Goal: Task Accomplishment & Management: Use online tool/utility

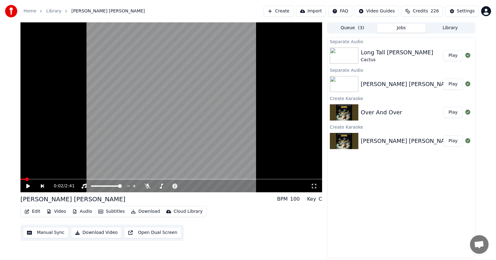
click at [33, 210] on button "Edit" at bounding box center [32, 211] width 21 height 9
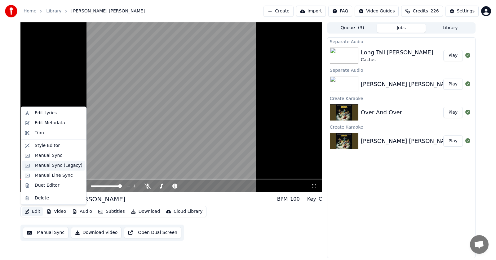
click at [47, 165] on div "Manual Sync (Legacy)" at bounding box center [59, 165] width 48 height 6
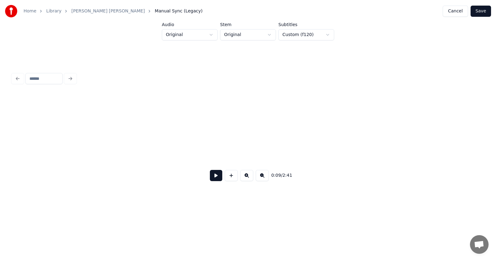
scroll to position [0, 2230]
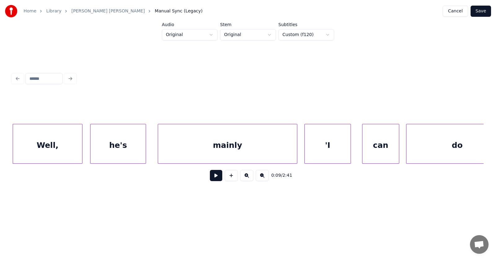
click at [210, 180] on button at bounding box center [216, 175] width 12 height 11
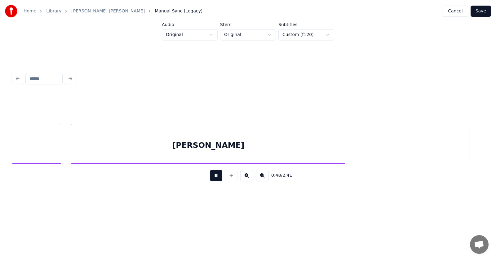
scroll to position [0, 11235]
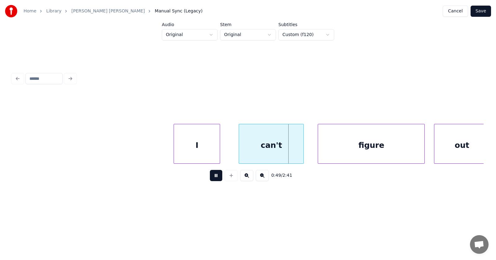
click at [210, 180] on button at bounding box center [216, 175] width 12 height 11
click at [194, 148] on div "I" at bounding box center [187, 145] width 46 height 42
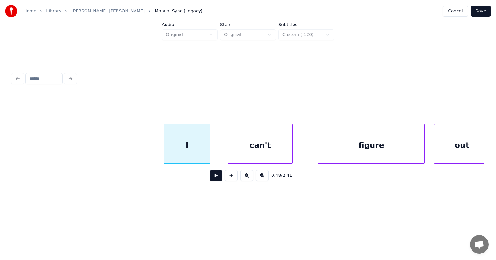
click at [248, 152] on div "can't" at bounding box center [260, 145] width 65 height 42
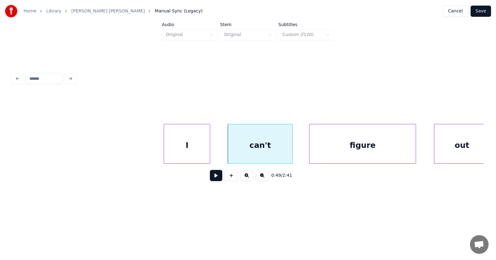
click at [322, 145] on div "figure" at bounding box center [363, 145] width 106 height 42
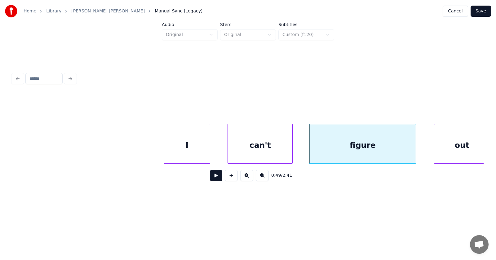
scroll to position [0, 11240]
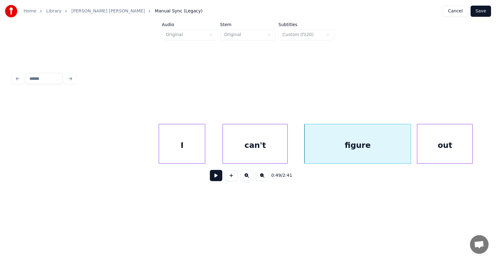
click at [436, 139] on div "out" at bounding box center [445, 145] width 55 height 42
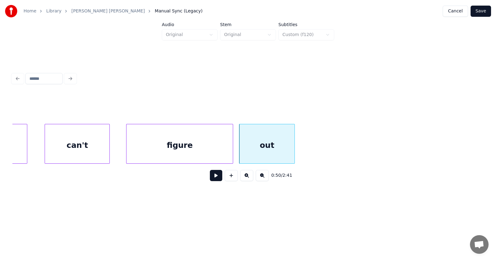
scroll to position [0, 11545]
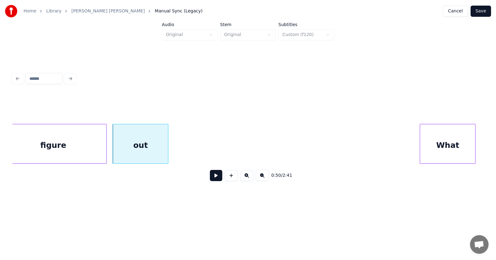
click at [430, 146] on div "What" at bounding box center [447, 145] width 55 height 42
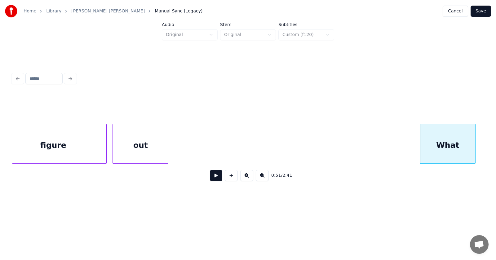
click at [213, 178] on button at bounding box center [216, 175] width 12 height 11
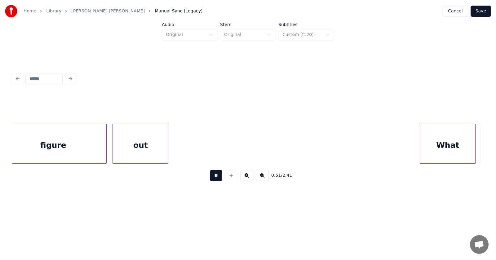
scroll to position [0, 12017]
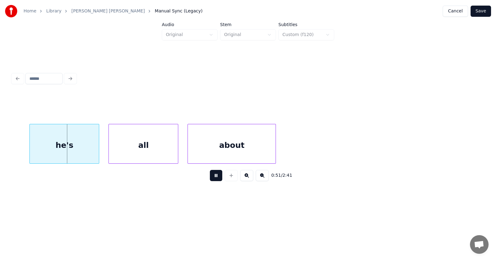
click at [214, 178] on button at bounding box center [216, 175] width 12 height 11
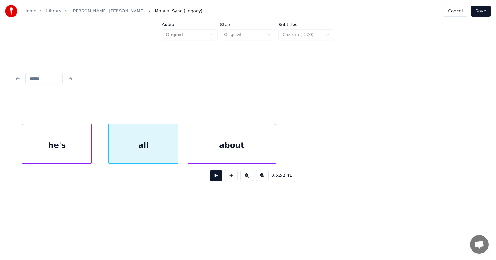
click at [72, 149] on div "he's" at bounding box center [56, 145] width 69 height 42
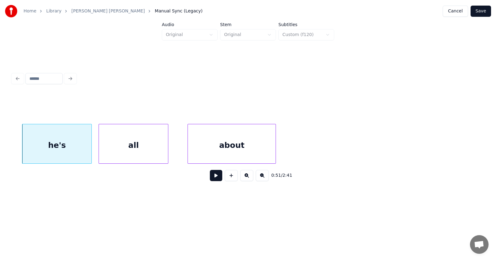
click at [121, 150] on div "all" at bounding box center [133, 145] width 69 height 42
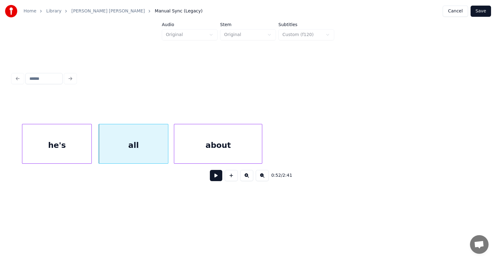
click at [211, 152] on div "about" at bounding box center [218, 145] width 88 height 42
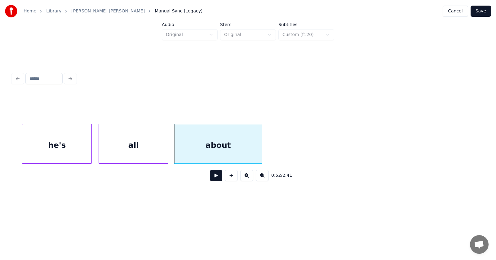
click at [212, 177] on button at bounding box center [216, 175] width 12 height 11
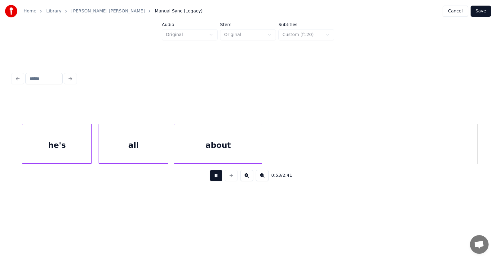
scroll to position [0, 12492]
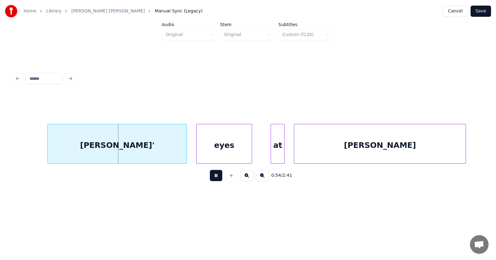
click at [212, 177] on button at bounding box center [216, 175] width 12 height 11
click at [156, 146] on div "[PERSON_NAME]'" at bounding box center [108, 145] width 139 height 42
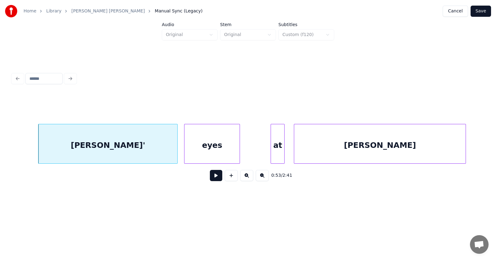
click at [204, 154] on div "eyes" at bounding box center [212, 145] width 55 height 42
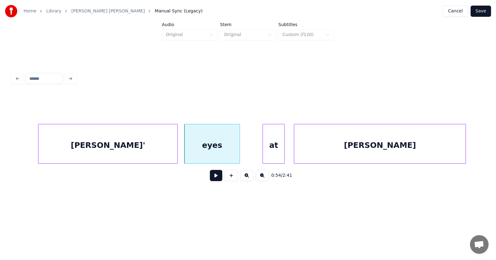
click at [265, 153] on div at bounding box center [264, 143] width 2 height 39
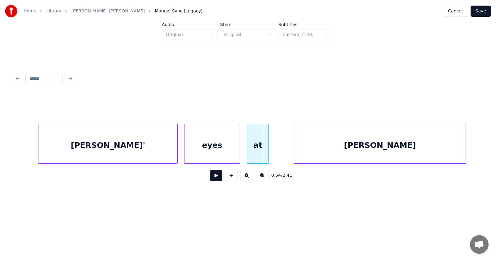
click at [258, 151] on div "at" at bounding box center [257, 145] width 21 height 42
click at [294, 150] on div "[PERSON_NAME]" at bounding box center [363, 145] width 172 height 42
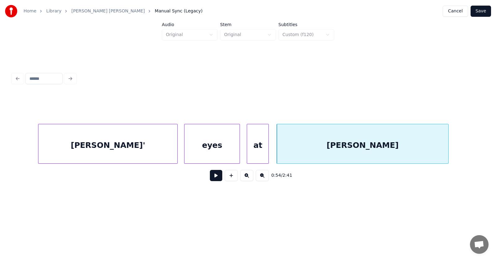
click at [213, 180] on button at bounding box center [216, 175] width 12 height 11
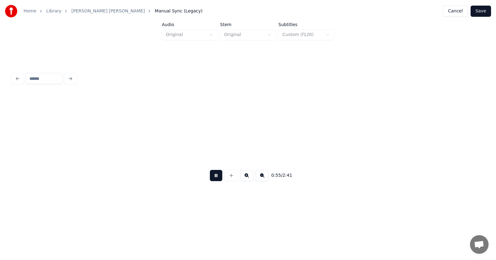
scroll to position [0, 12968]
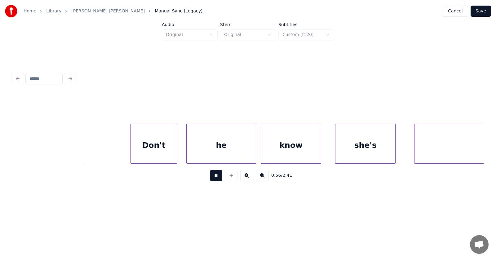
click at [213, 180] on button at bounding box center [216, 175] width 12 height 11
click at [155, 148] on div "Don't" at bounding box center [145, 145] width 46 height 42
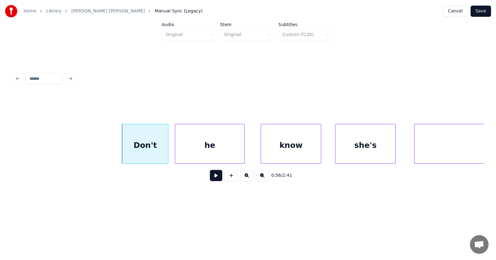
click at [230, 151] on div "he" at bounding box center [209, 145] width 69 height 42
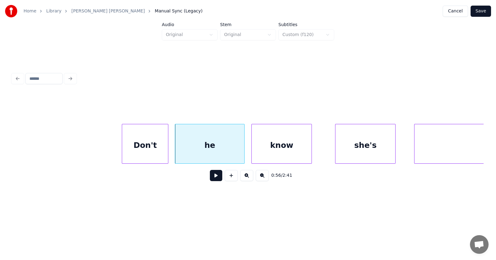
click at [266, 155] on div "know" at bounding box center [282, 145] width 60 height 42
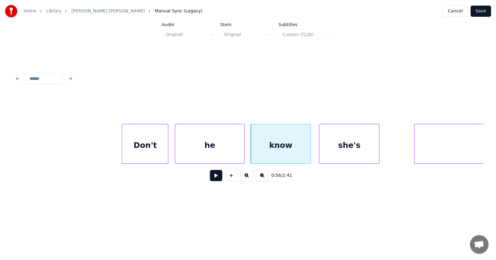
click at [329, 152] on div "she's" at bounding box center [350, 145] width 60 height 42
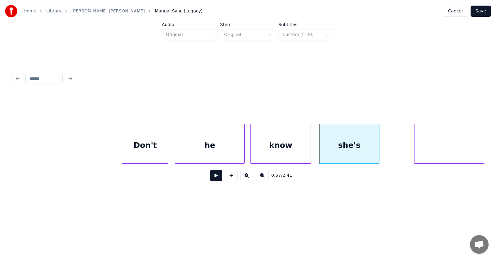
scroll to position [0, 13101]
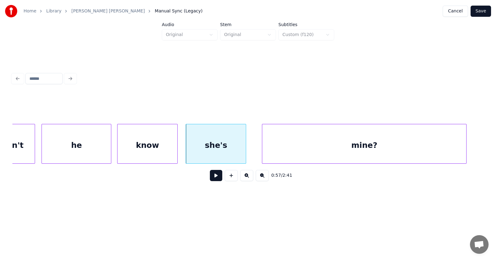
click at [403, 150] on div "mine?" at bounding box center [364, 145] width 204 height 42
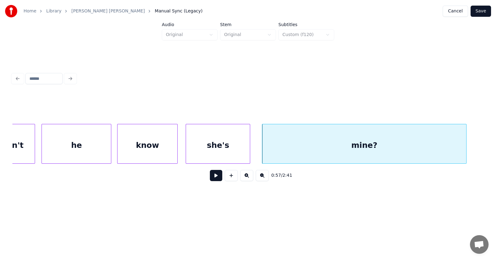
click at [250, 147] on div at bounding box center [249, 143] width 2 height 39
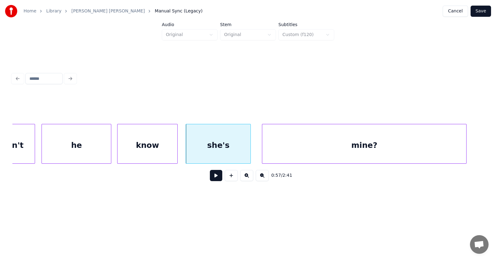
click at [216, 177] on button at bounding box center [216, 175] width 12 height 11
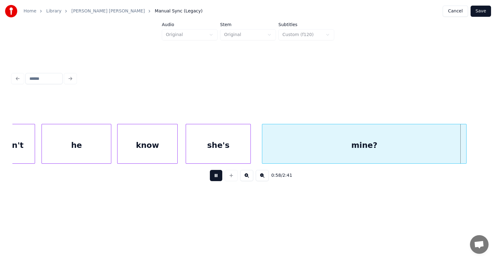
scroll to position [0, 13574]
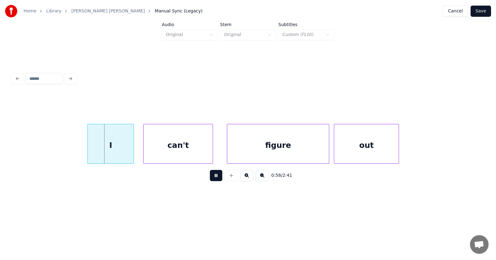
click at [217, 181] on button at bounding box center [216, 175] width 12 height 11
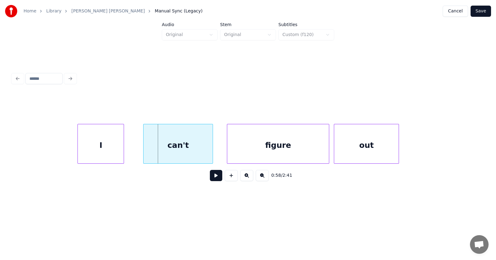
click at [109, 150] on div "I" at bounding box center [101, 145] width 46 height 42
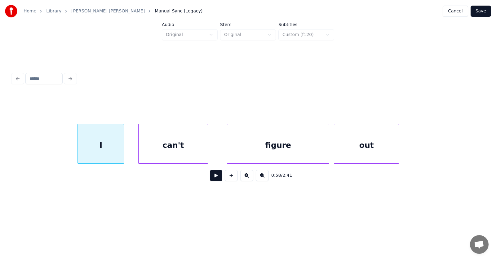
click at [170, 149] on div "can't" at bounding box center [173, 145] width 69 height 42
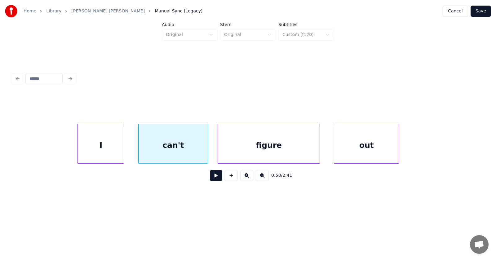
click at [236, 149] on div "figure" at bounding box center [269, 145] width 102 height 42
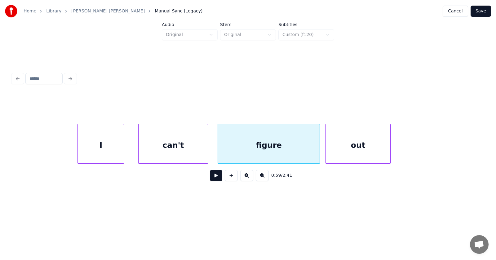
click at [360, 148] on div "out" at bounding box center [358, 145] width 65 height 42
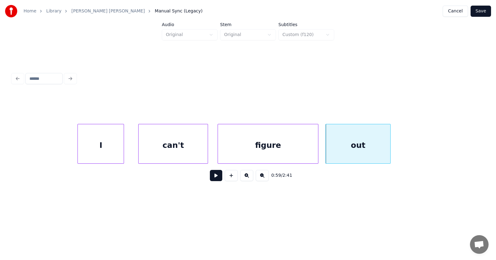
click at [318, 148] on div at bounding box center [317, 143] width 2 height 39
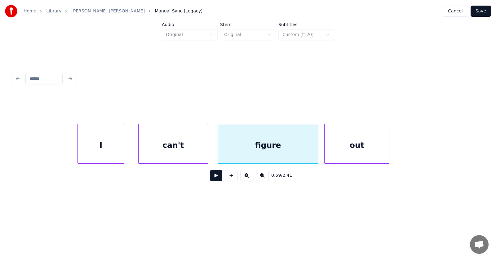
click at [333, 146] on div "out" at bounding box center [357, 145] width 65 height 42
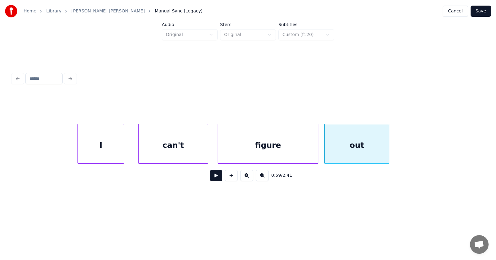
click at [212, 178] on button at bounding box center [216, 175] width 12 height 11
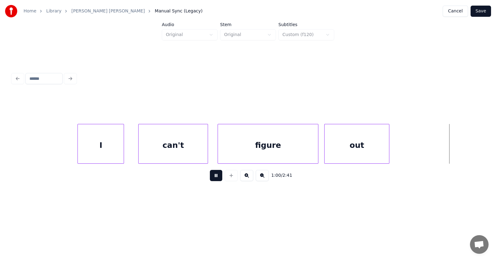
scroll to position [0, 14046]
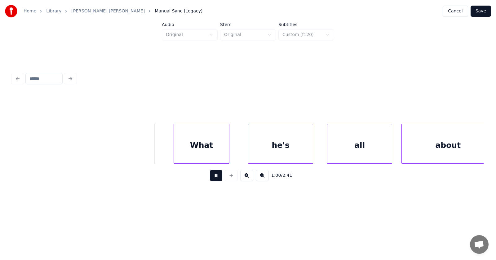
click at [211, 177] on button at bounding box center [216, 175] width 12 height 11
click at [192, 140] on div "What" at bounding box center [193, 145] width 55 height 42
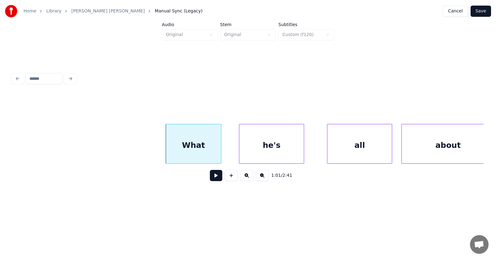
click at [276, 153] on div "he's" at bounding box center [272, 145] width 65 height 42
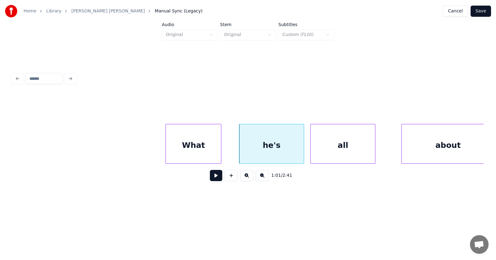
click at [326, 156] on div "all" at bounding box center [343, 145] width 65 height 42
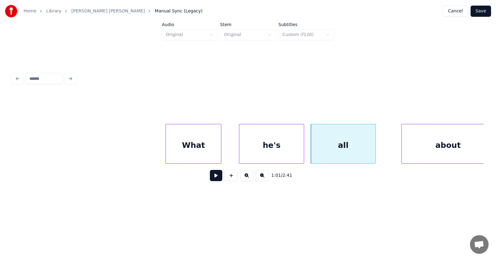
scroll to position [0, 14056]
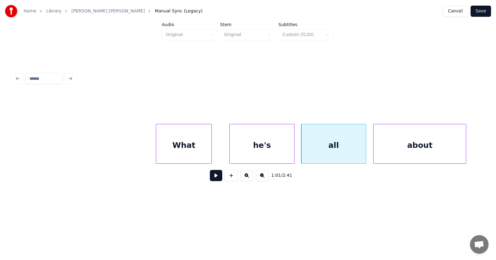
click at [412, 151] on div "about" at bounding box center [420, 145] width 92 height 42
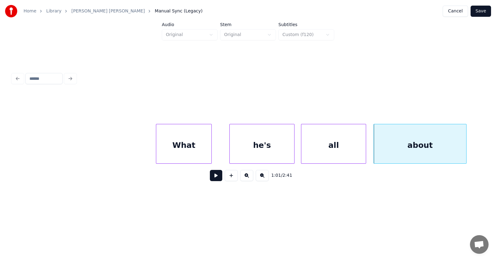
click at [214, 177] on button at bounding box center [216, 175] width 12 height 11
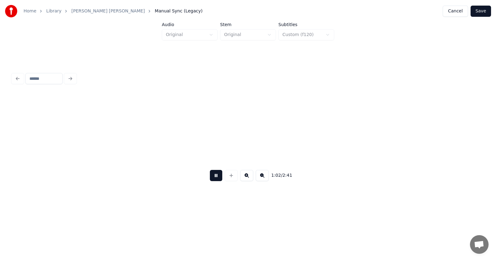
scroll to position [0, 14532]
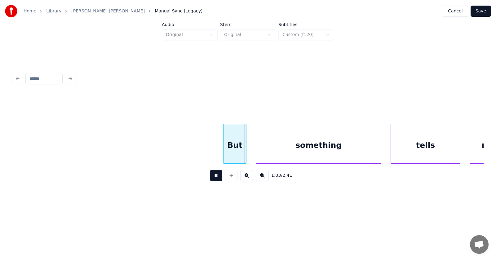
click at [213, 178] on button at bounding box center [216, 175] width 12 height 11
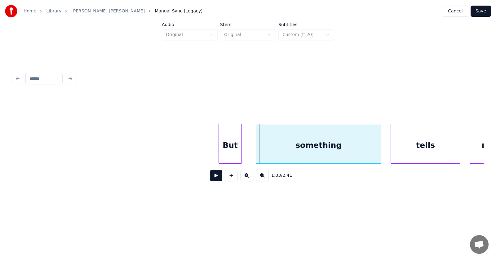
click at [226, 150] on div "But" at bounding box center [230, 145] width 23 height 42
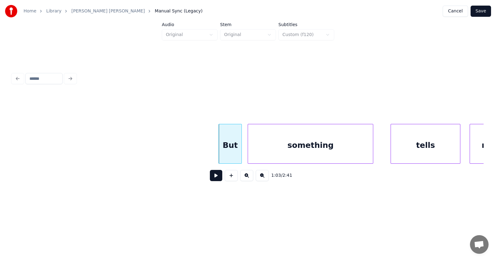
click at [277, 149] on div "something" at bounding box center [310, 145] width 125 height 42
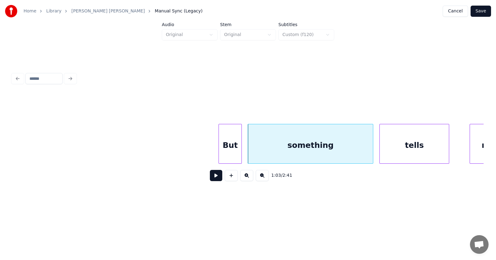
click at [414, 145] on div "tells" at bounding box center [414, 145] width 69 height 42
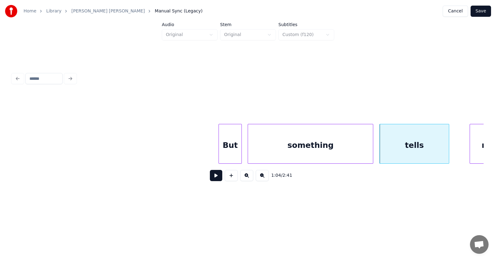
scroll to position [0, 14554]
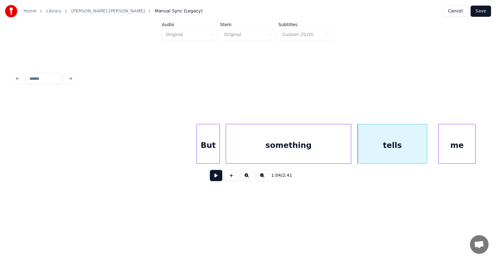
click at [467, 136] on div "me" at bounding box center [457, 145] width 37 height 42
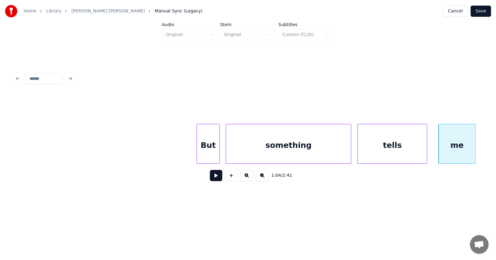
click at [214, 177] on button at bounding box center [216, 175] width 12 height 11
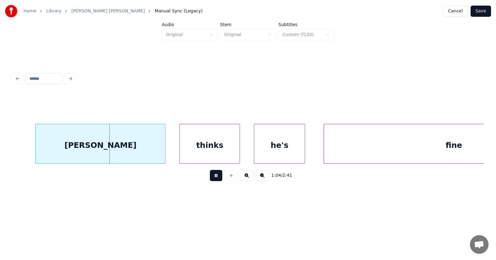
click at [214, 177] on button at bounding box center [216, 175] width 12 height 11
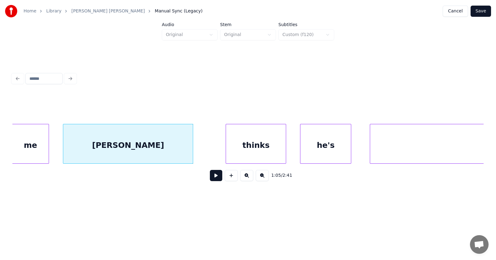
click at [138, 144] on div "[PERSON_NAME]" at bounding box center [128, 145] width 130 height 42
click at [56, 149] on div at bounding box center [57, 143] width 2 height 39
click at [235, 146] on div "thinks" at bounding box center [247, 145] width 60 height 42
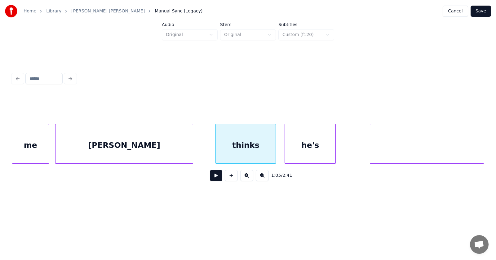
click at [306, 147] on div "he's" at bounding box center [310, 145] width 51 height 42
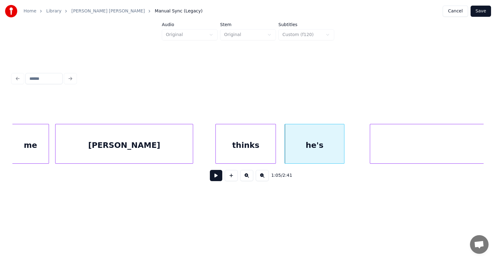
click at [344, 147] on div at bounding box center [344, 143] width 2 height 39
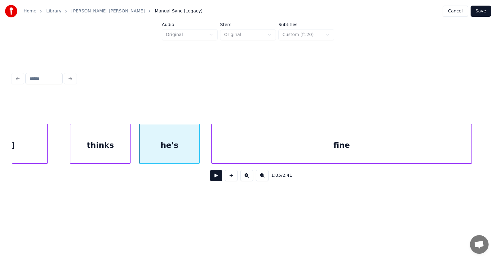
click at [393, 143] on div "fine" at bounding box center [342, 145] width 260 height 42
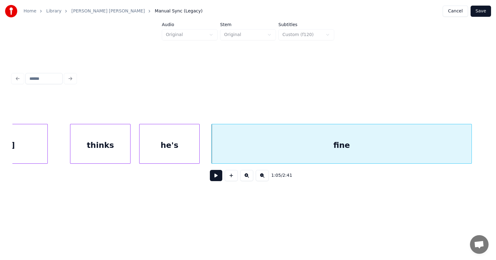
click at [210, 180] on button at bounding box center [216, 175] width 12 height 11
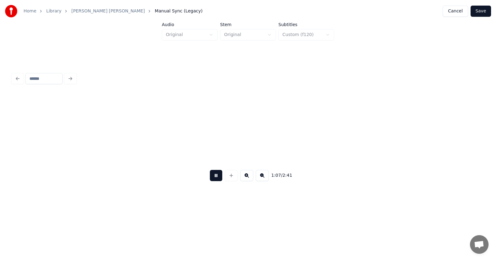
scroll to position [0, 15599]
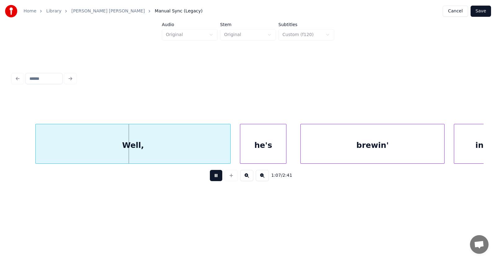
click at [210, 180] on button at bounding box center [216, 175] width 12 height 11
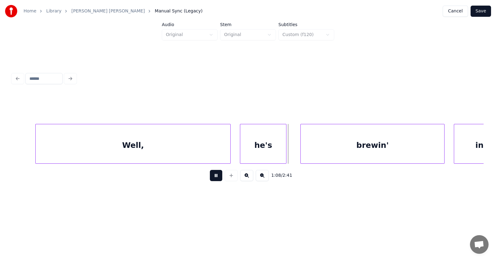
click at [210, 180] on button at bounding box center [216, 175] width 12 height 11
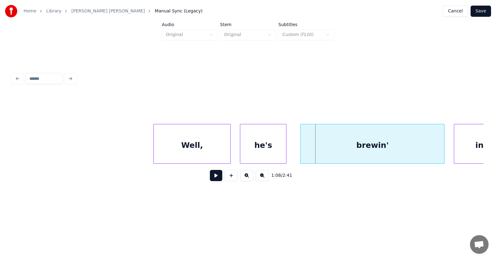
click at [154, 146] on div at bounding box center [155, 143] width 2 height 39
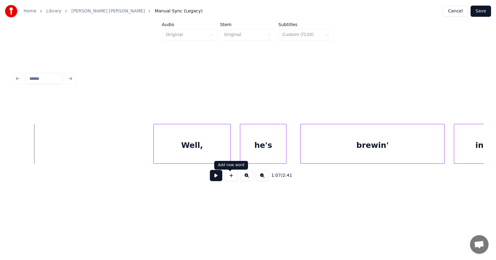
click at [225, 180] on button at bounding box center [231, 175] width 13 height 11
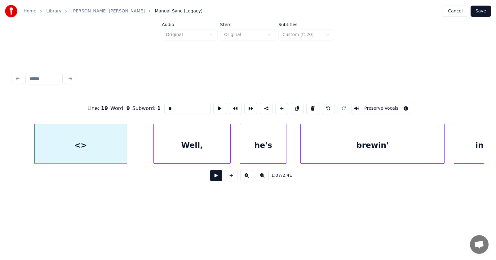
click at [99, 147] on div "<>" at bounding box center [80, 145] width 92 height 42
click at [317, 105] on button at bounding box center [313, 108] width 13 height 11
type input "****"
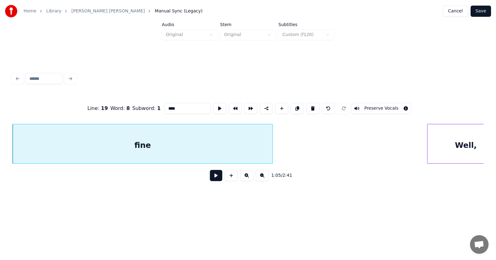
click at [217, 148] on div "fine" at bounding box center [143, 145] width 260 height 42
click at [213, 179] on button at bounding box center [216, 175] width 12 height 11
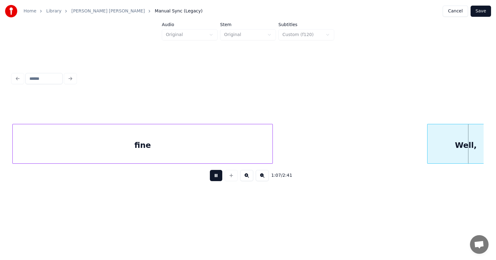
scroll to position [0, 15801]
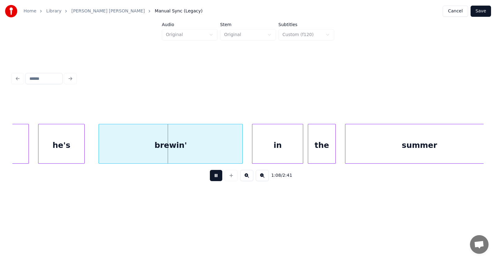
click at [213, 179] on button at bounding box center [216, 175] width 12 height 11
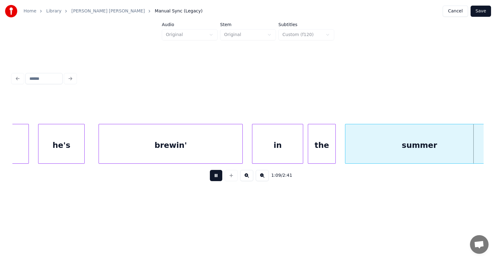
scroll to position [0, 16273]
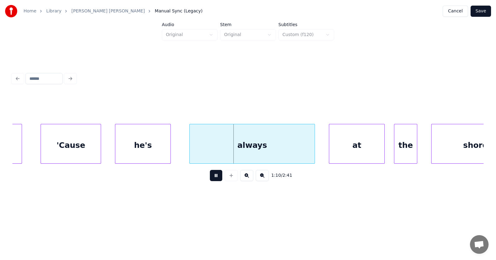
click at [213, 179] on button at bounding box center [216, 175] width 12 height 11
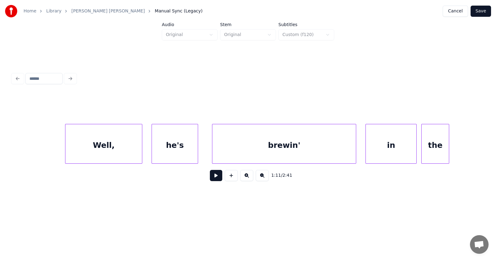
scroll to position [0, 15637]
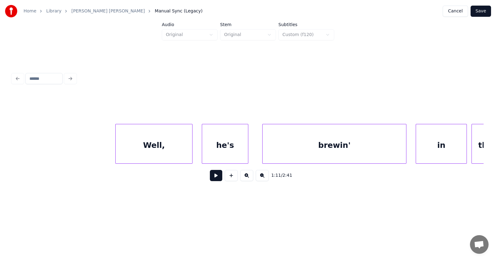
click at [161, 145] on div "Well," at bounding box center [154, 145] width 77 height 42
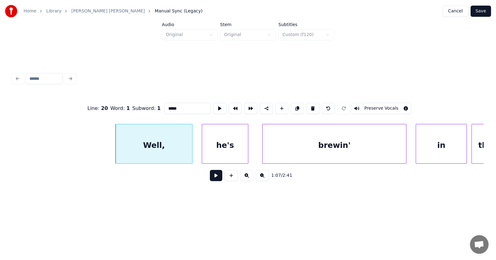
click at [210, 178] on button at bounding box center [216, 175] width 12 height 11
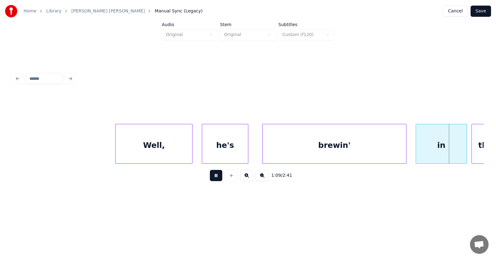
click at [210, 178] on button at bounding box center [216, 175] width 12 height 11
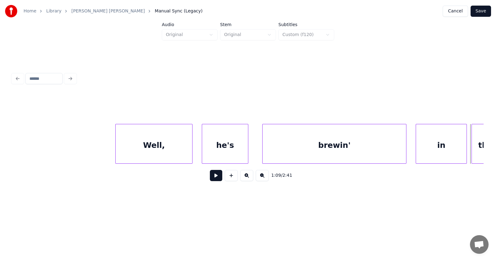
click at [162, 152] on div "Well," at bounding box center [154, 145] width 77 height 42
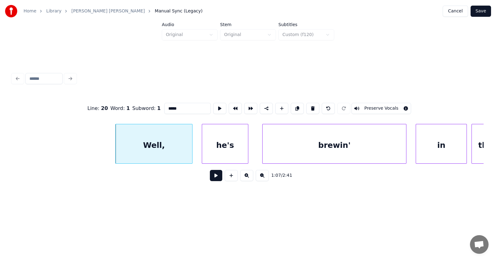
drag, startPoint x: 166, startPoint y: 106, endPoint x: 151, endPoint y: 107, distance: 14.9
click at [164, 107] on input "*****" at bounding box center [187, 108] width 47 height 11
click at [224, 142] on div "he's" at bounding box center [222, 145] width 46 height 42
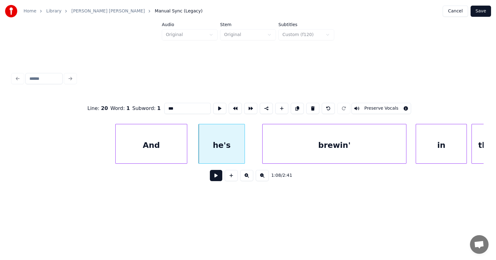
click at [186, 145] on div at bounding box center [186, 143] width 2 height 39
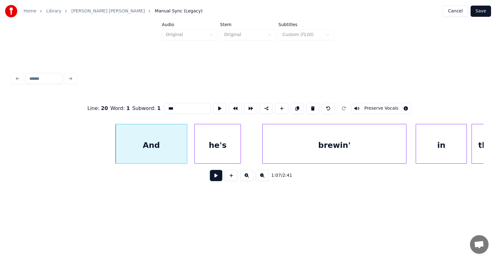
click at [204, 148] on div "he's" at bounding box center [218, 145] width 46 height 42
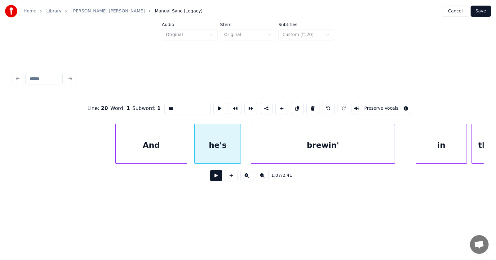
click at [300, 146] on div "brewin'" at bounding box center [323, 145] width 144 height 42
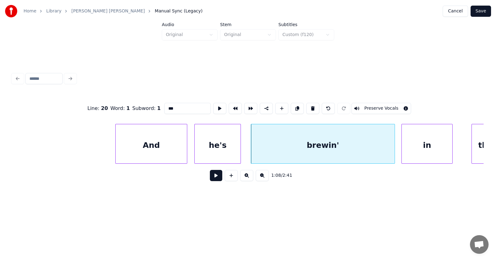
click at [422, 146] on div "in" at bounding box center [427, 145] width 51 height 42
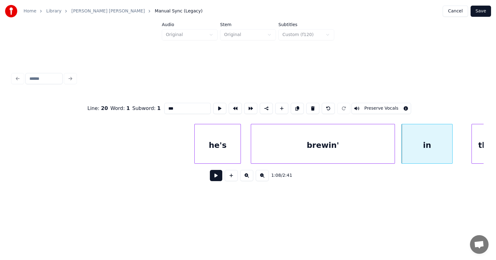
scroll to position [0, 15890]
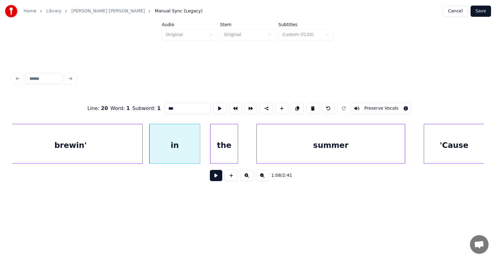
click at [221, 150] on div "the" at bounding box center [224, 145] width 27 height 42
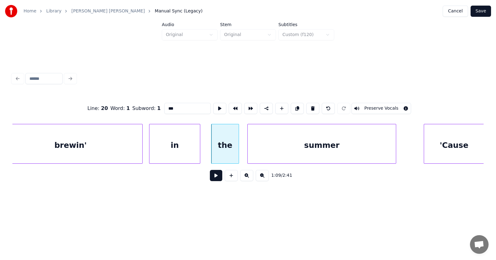
click at [261, 152] on div "summer" at bounding box center [322, 145] width 148 height 42
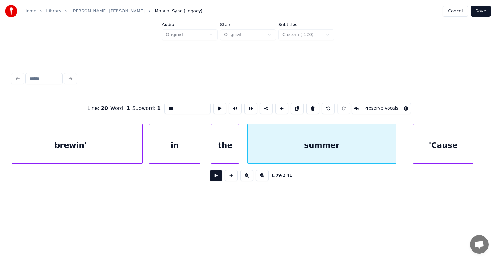
click at [421, 149] on div "'Cause" at bounding box center [444, 145] width 60 height 42
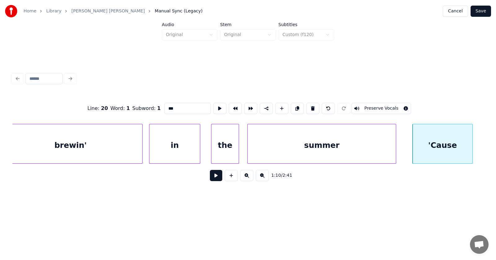
type input "***"
click at [214, 177] on button at bounding box center [216, 175] width 12 height 11
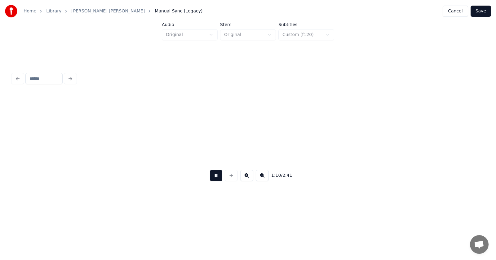
scroll to position [0, 16365]
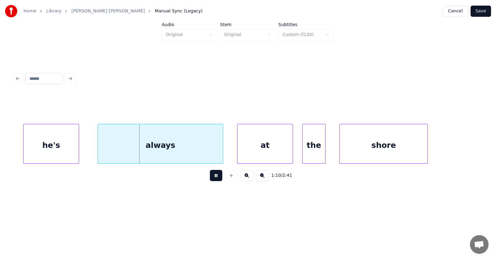
click at [214, 178] on button at bounding box center [216, 175] width 12 height 11
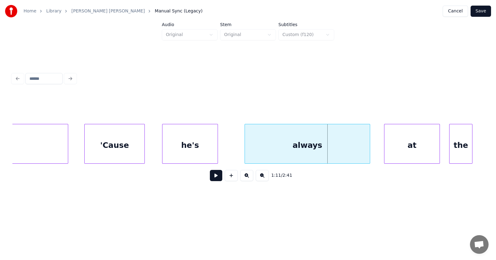
click at [181, 143] on div "he's" at bounding box center [190, 145] width 55 height 42
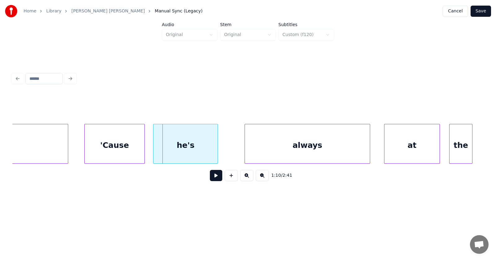
click at [154, 146] on div at bounding box center [155, 143] width 2 height 39
click at [241, 150] on div "always" at bounding box center [293, 145] width 125 height 42
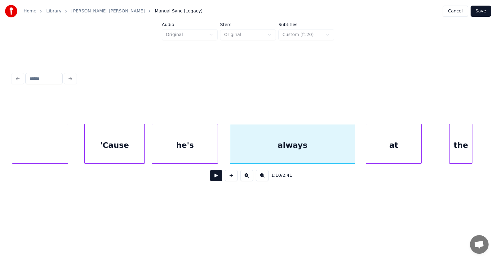
click at [379, 153] on div "at" at bounding box center [393, 145] width 55 height 42
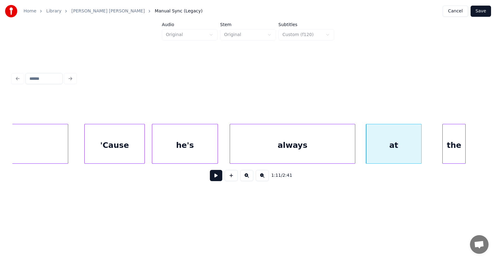
click at [459, 145] on div "the" at bounding box center [454, 145] width 23 height 42
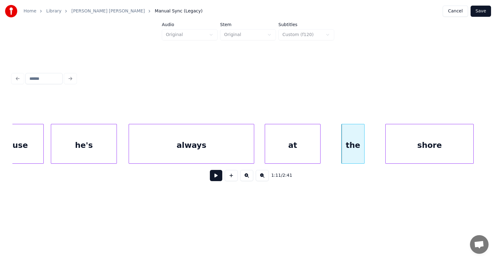
scroll to position [0, 16370]
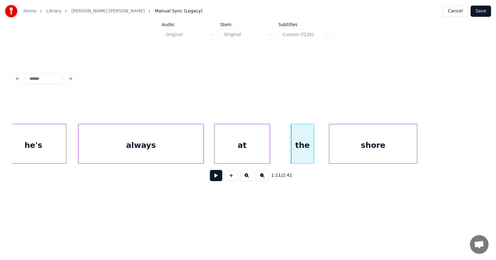
click at [363, 153] on div "shore" at bounding box center [373, 145] width 88 height 42
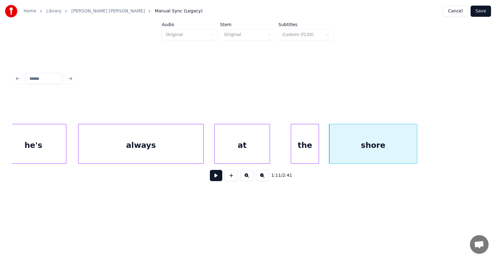
click at [319, 148] on div at bounding box center [318, 143] width 2 height 39
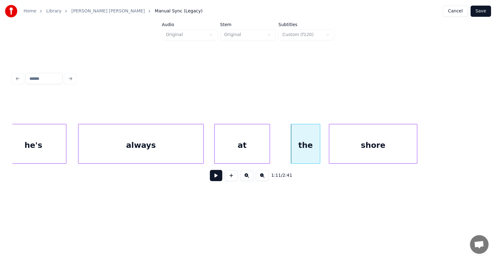
click at [214, 179] on button at bounding box center [216, 175] width 12 height 11
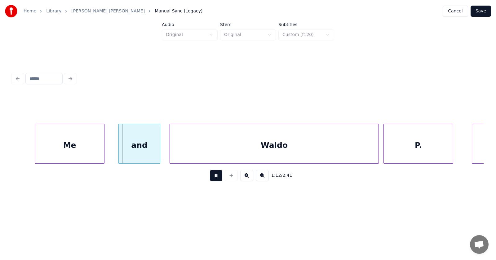
click at [214, 179] on button at bounding box center [216, 175] width 12 height 11
click at [74, 141] on div "Me" at bounding box center [61, 145] width 69 height 42
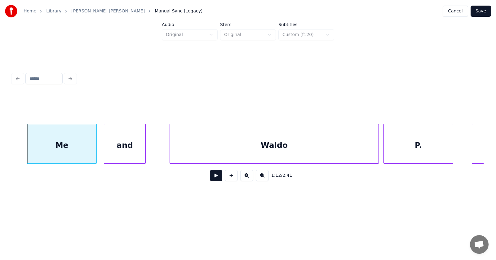
click at [129, 147] on div "and" at bounding box center [124, 145] width 41 height 42
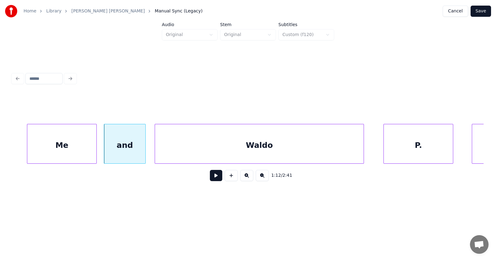
click at [177, 147] on div "Waldo" at bounding box center [259, 145] width 209 height 42
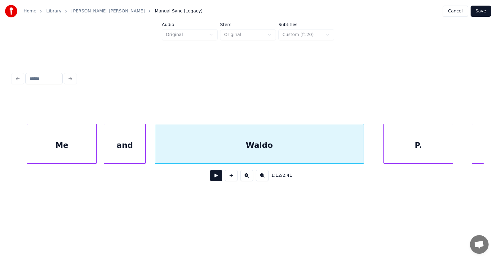
click at [59, 146] on div "Me" at bounding box center [61, 145] width 69 height 42
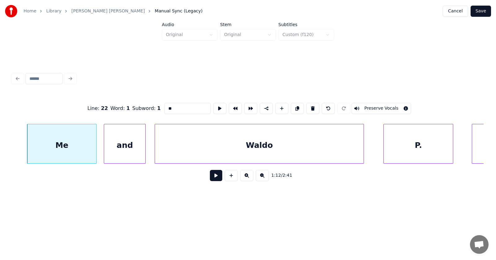
click at [212, 178] on button at bounding box center [216, 175] width 12 height 11
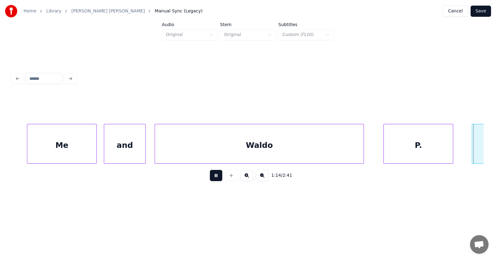
scroll to position [0, 17317]
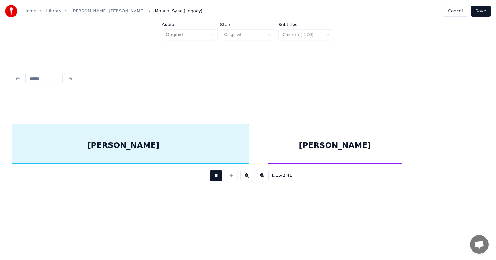
click at [212, 178] on button at bounding box center [216, 175] width 12 height 11
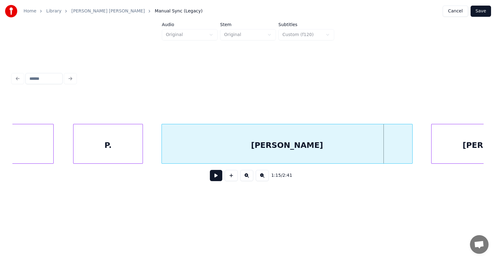
scroll to position [0, 17102]
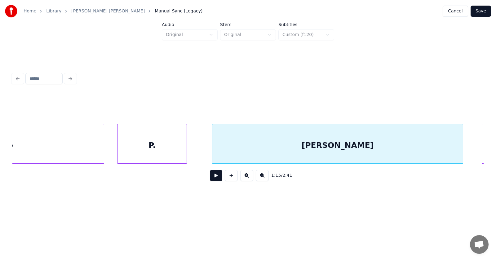
click at [165, 151] on div "P." at bounding box center [152, 145] width 69 height 42
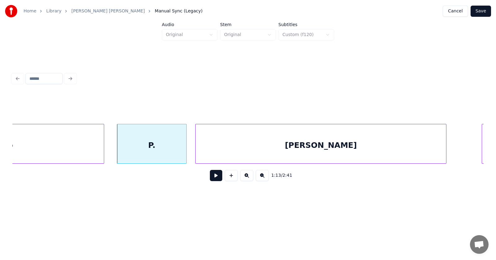
click at [219, 155] on div "[PERSON_NAME]" at bounding box center [321, 145] width 251 height 42
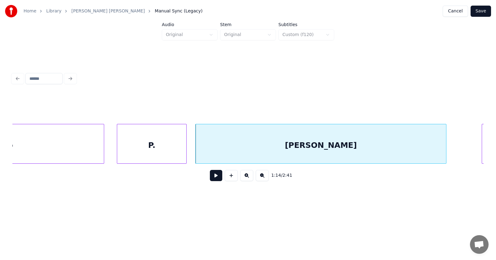
click at [210, 177] on button at bounding box center [216, 175] width 12 height 11
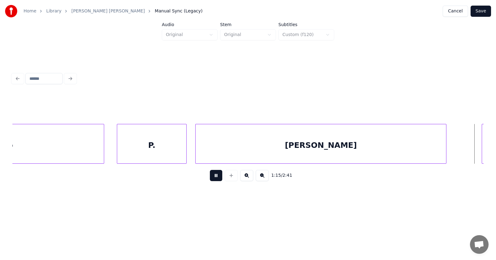
scroll to position [0, 17578]
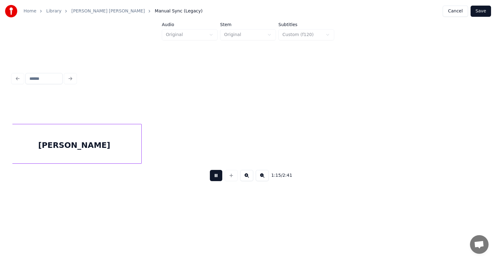
click at [210, 177] on button at bounding box center [216, 175] width 12 height 11
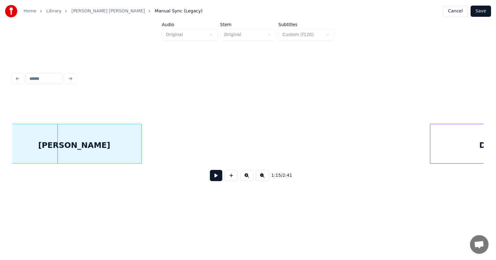
scroll to position [0, 17406]
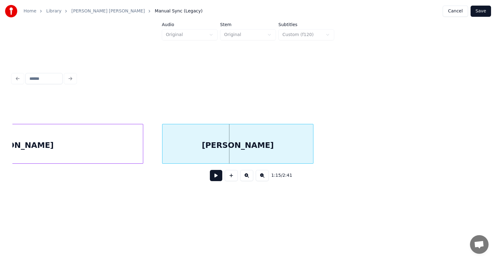
click at [163, 145] on div at bounding box center [164, 143] width 2 height 39
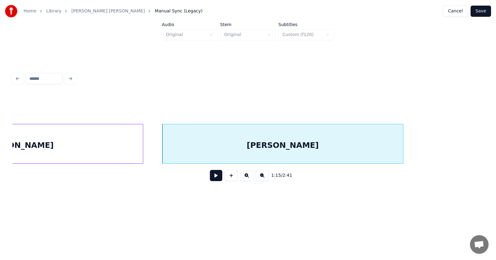
click at [402, 143] on div at bounding box center [402, 143] width 2 height 39
click at [335, 146] on div "[PERSON_NAME]" at bounding box center [279, 145] width 241 height 42
click at [210, 177] on button at bounding box center [216, 175] width 12 height 11
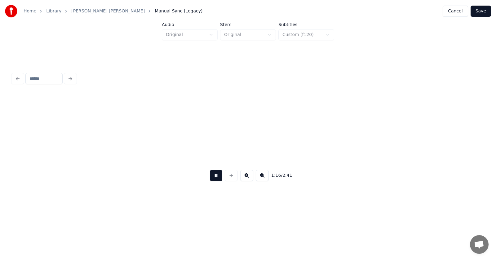
scroll to position [0, 17880]
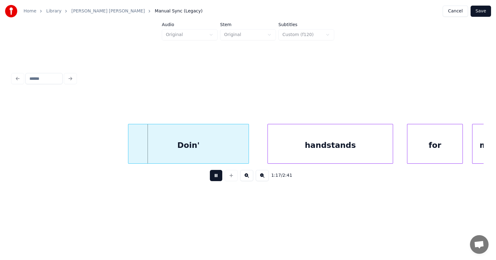
click at [212, 177] on button at bounding box center [216, 175] width 12 height 11
click at [191, 141] on div "Doin'" at bounding box center [175, 145] width 120 height 42
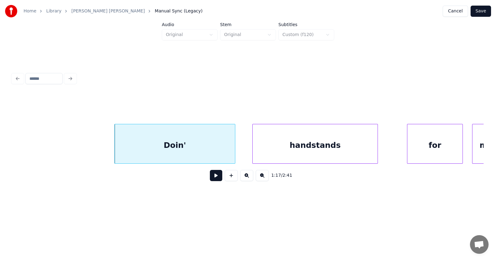
click at [287, 148] on div "handstands" at bounding box center [315, 145] width 125 height 42
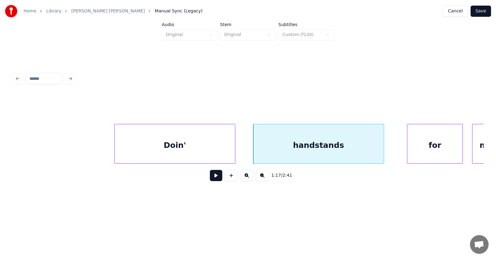
click at [384, 145] on div at bounding box center [383, 143] width 2 height 39
click at [419, 147] on div "for" at bounding box center [424, 145] width 55 height 42
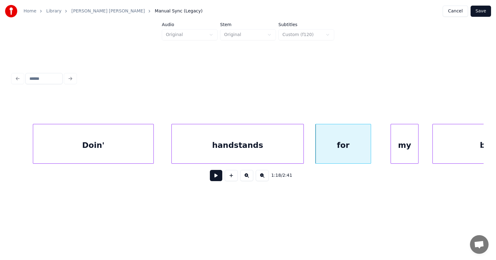
scroll to position [0, 18012]
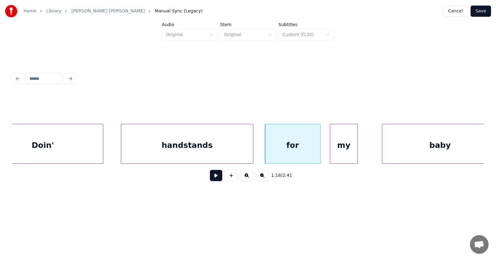
click at [344, 146] on div "my" at bounding box center [343, 145] width 27 height 42
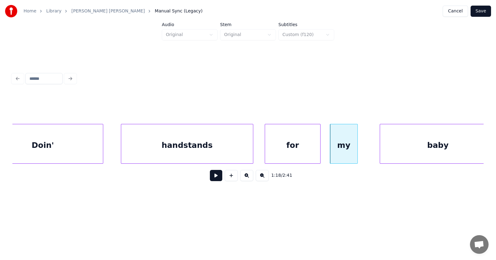
scroll to position [0, 18025]
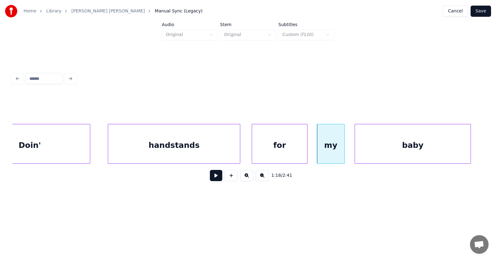
click at [397, 150] on div "baby" at bounding box center [413, 145] width 116 height 42
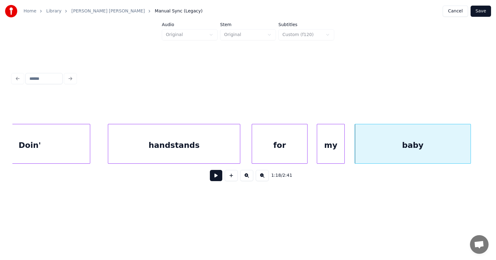
click at [211, 177] on button at bounding box center [216, 175] width 12 height 11
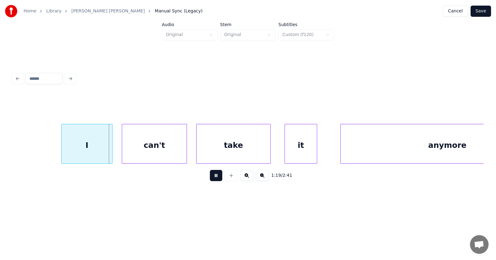
click at [211, 177] on button at bounding box center [216, 175] width 12 height 11
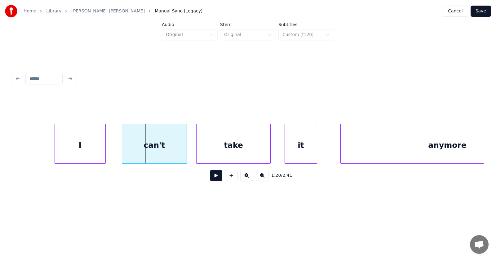
click at [80, 150] on div "I" at bounding box center [80, 145] width 51 height 42
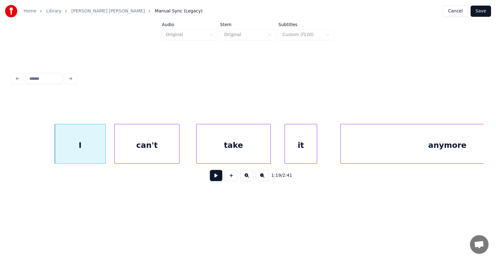
click at [128, 149] on div "can't" at bounding box center [147, 145] width 65 height 42
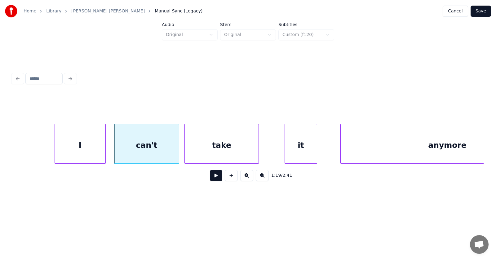
click at [204, 150] on div "take" at bounding box center [222, 145] width 74 height 42
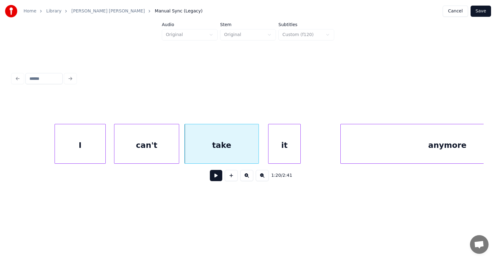
click at [290, 152] on div "it" at bounding box center [285, 145] width 32 height 42
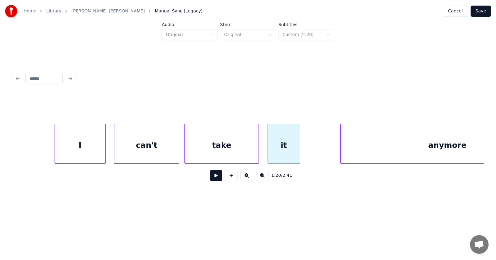
scroll to position [0, 18569]
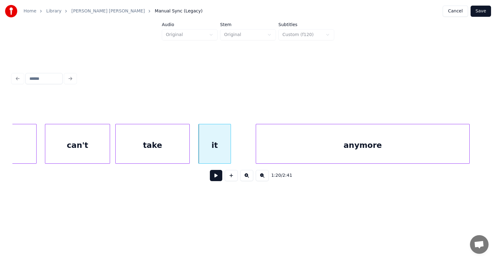
click at [364, 153] on div "anymore" at bounding box center [362, 145] width 213 height 42
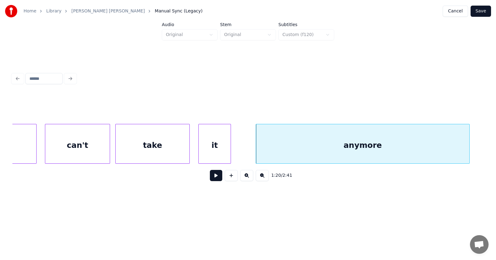
click at [212, 176] on button at bounding box center [216, 175] width 12 height 11
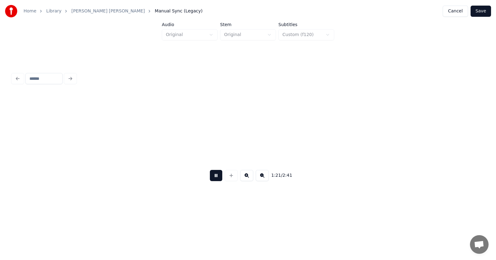
scroll to position [0, 19044]
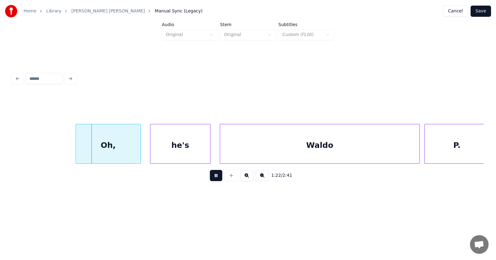
click at [212, 175] on button at bounding box center [216, 175] width 12 height 11
click at [101, 150] on div "Oh," at bounding box center [98, 145] width 65 height 42
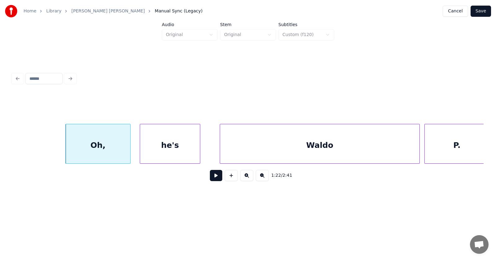
click at [154, 149] on div "he's" at bounding box center [170, 145] width 60 height 42
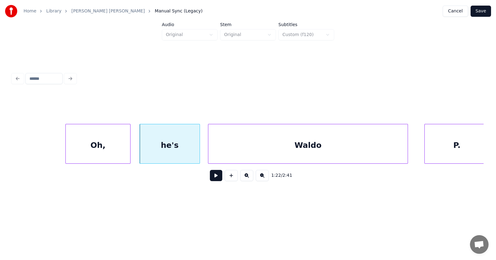
click at [263, 149] on div "Waldo" at bounding box center [307, 145] width 199 height 42
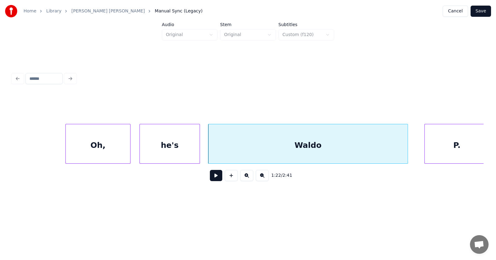
scroll to position [0, 19049]
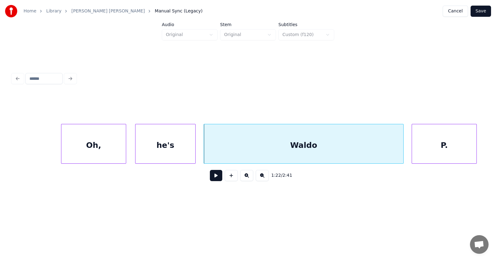
click at [443, 149] on div "P." at bounding box center [444, 145] width 65 height 42
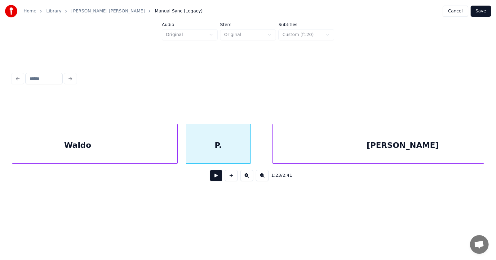
scroll to position [0, 19327]
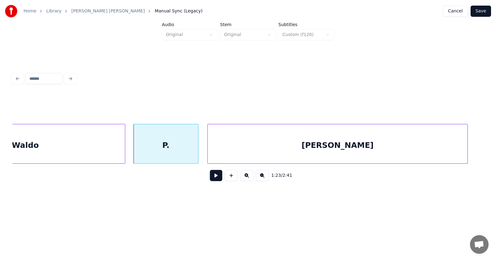
click at [284, 151] on div "[PERSON_NAME]" at bounding box center [338, 145] width 260 height 42
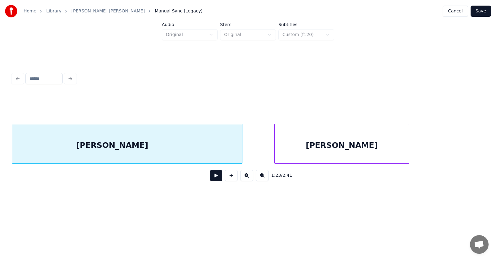
scroll to position [0, 19578]
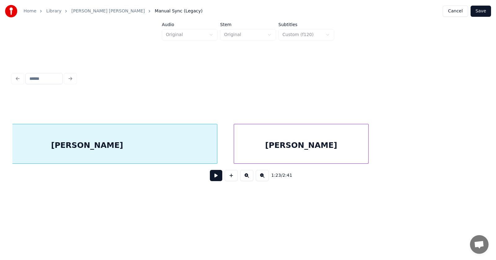
click at [282, 151] on div "[PERSON_NAME]" at bounding box center [301, 145] width 134 height 42
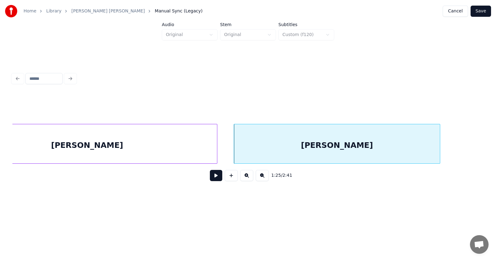
click at [440, 147] on div at bounding box center [439, 143] width 2 height 39
click at [215, 175] on button at bounding box center [216, 175] width 12 height 11
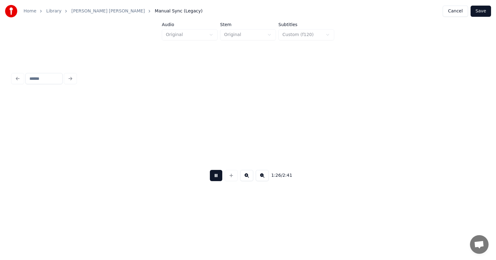
scroll to position [0, 20050]
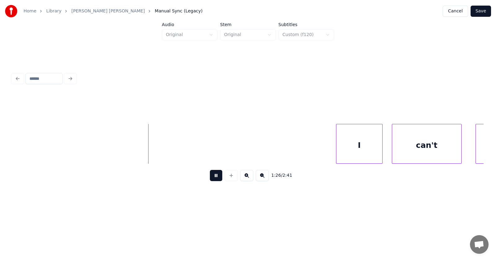
click at [214, 177] on button at bounding box center [216, 175] width 12 height 11
click at [344, 143] on div "I" at bounding box center [348, 145] width 46 height 42
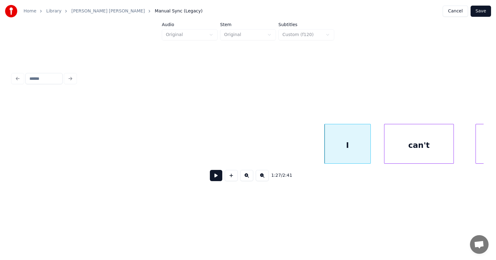
click at [422, 144] on div "can't" at bounding box center [419, 145] width 69 height 42
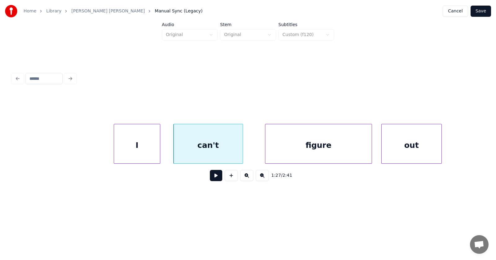
scroll to position [0, 20285]
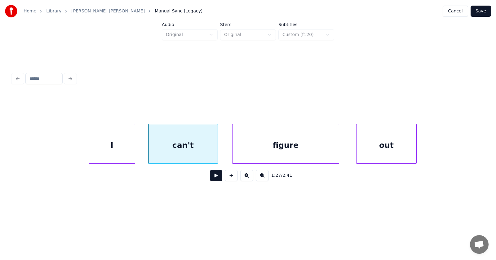
click at [288, 151] on div "figure" at bounding box center [286, 145] width 106 height 42
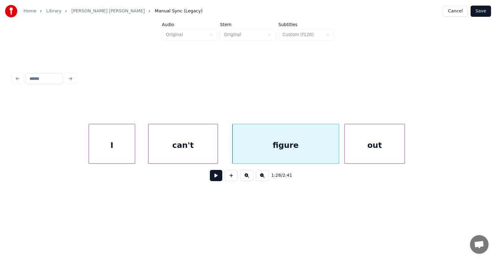
click at [355, 150] on div "out" at bounding box center [375, 145] width 60 height 42
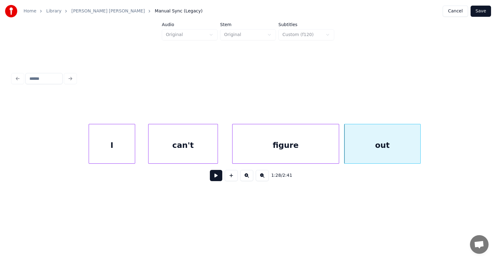
click at [421, 146] on div at bounding box center [420, 143] width 2 height 39
click at [212, 177] on button at bounding box center [216, 175] width 12 height 11
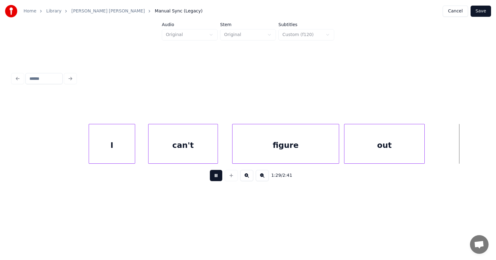
scroll to position [0, 20761]
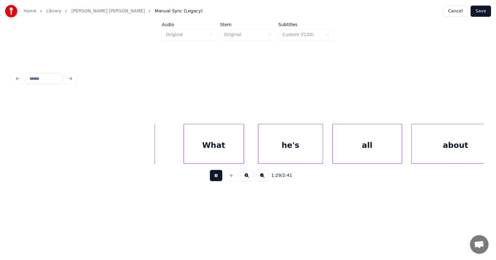
click at [212, 177] on button at bounding box center [216, 175] width 12 height 11
click at [205, 141] on div "What" at bounding box center [205, 145] width 60 height 42
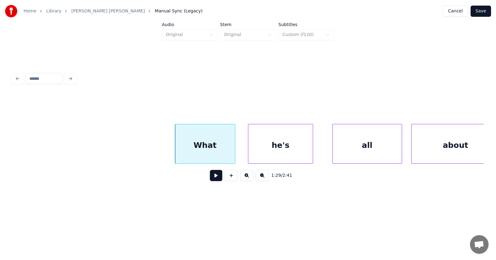
click at [260, 145] on div "he's" at bounding box center [281, 145] width 65 height 42
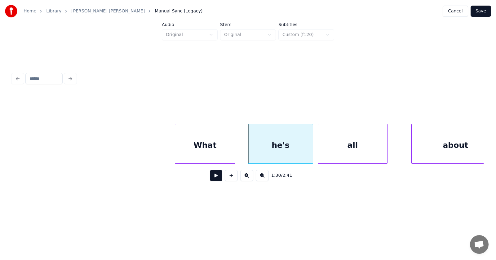
click at [336, 146] on div "all" at bounding box center [352, 145] width 69 height 42
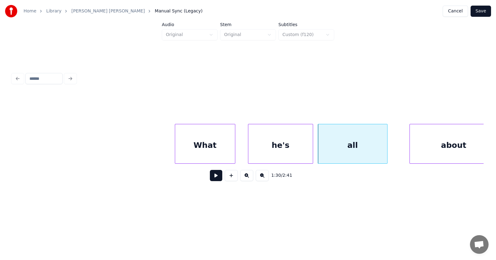
scroll to position [0, 20775]
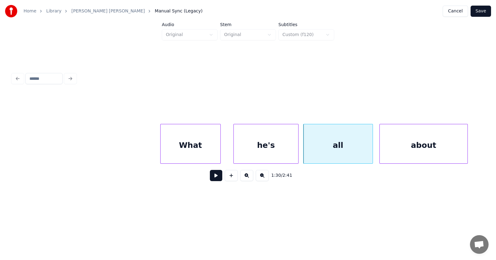
click at [407, 151] on div "about" at bounding box center [424, 145] width 88 height 42
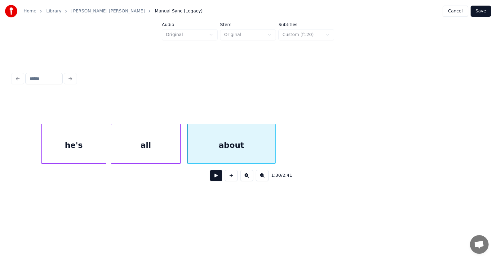
scroll to position [0, 20993]
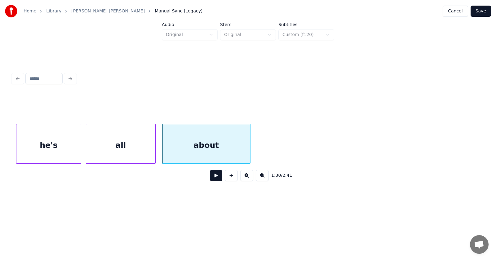
click at [56, 145] on div "he's" at bounding box center [48, 145] width 65 height 42
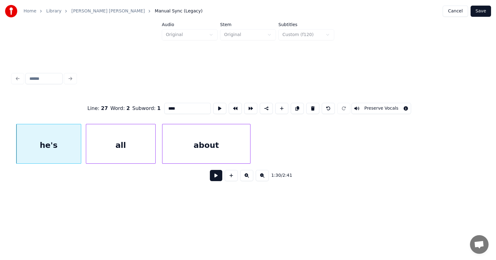
click at [57, 146] on div "he's" at bounding box center [48, 145] width 65 height 42
click at [211, 179] on button at bounding box center [216, 175] width 12 height 11
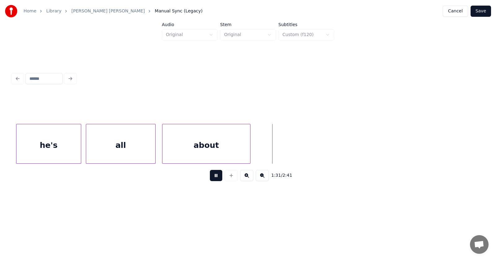
click at [211, 179] on button at bounding box center [216, 175] width 12 height 11
click at [280, 142] on div at bounding box center [279, 143] width 2 height 39
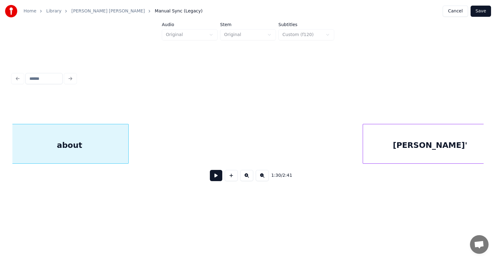
scroll to position [0, 21220]
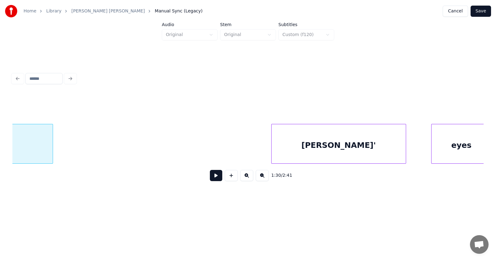
click at [303, 147] on div "[PERSON_NAME]'" at bounding box center [339, 145] width 134 height 42
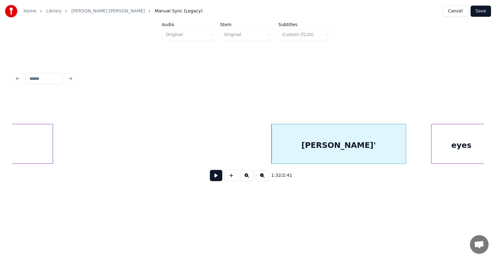
scroll to position [0, 21226]
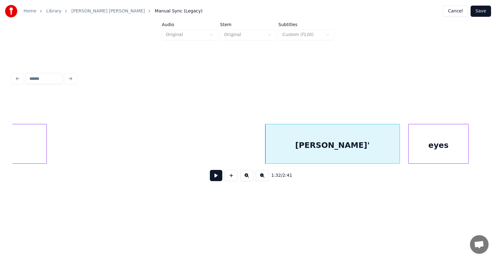
click at [424, 147] on div "eyes" at bounding box center [439, 145] width 60 height 42
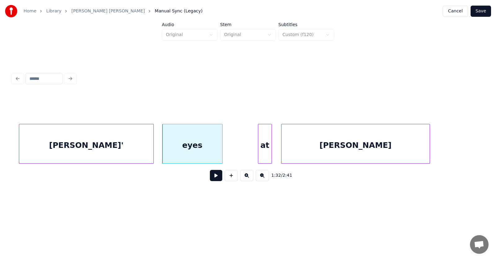
scroll to position [0, 21523]
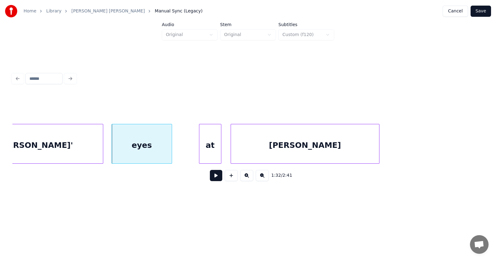
click at [200, 150] on div at bounding box center [200, 143] width 2 height 39
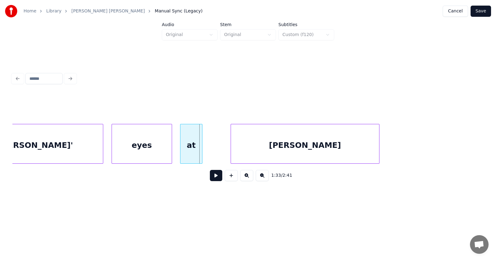
click at [192, 148] on div "at" at bounding box center [192, 145] width 22 height 42
click at [225, 150] on div "[PERSON_NAME]" at bounding box center [285, 145] width 148 height 42
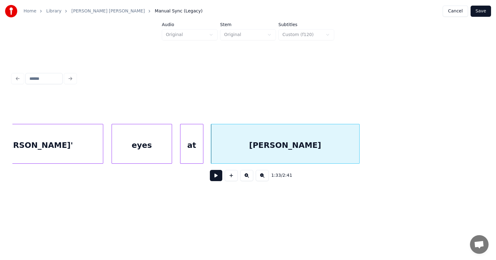
click at [202, 149] on div at bounding box center [202, 143] width 2 height 39
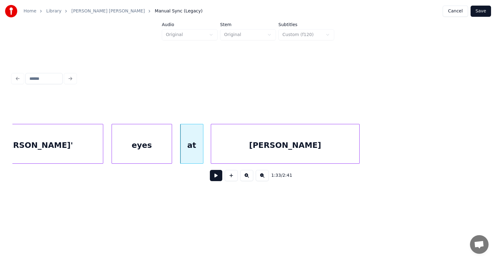
click at [72, 146] on div "[PERSON_NAME]'" at bounding box center [36, 145] width 134 height 42
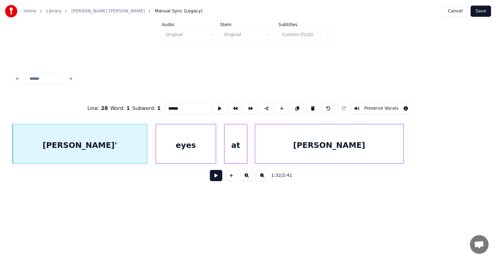
click at [211, 177] on button at bounding box center [216, 175] width 12 height 11
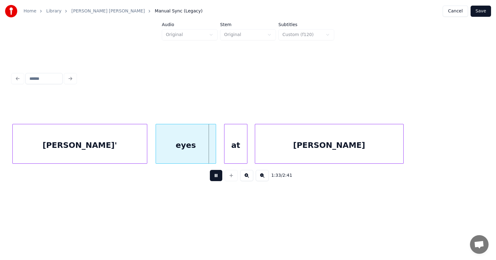
click at [211, 177] on button at bounding box center [216, 175] width 12 height 11
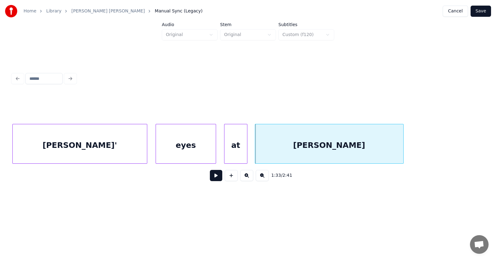
click at [211, 177] on button at bounding box center [216, 175] width 12 height 11
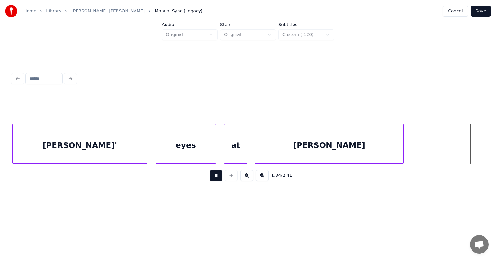
scroll to position [0, 21952]
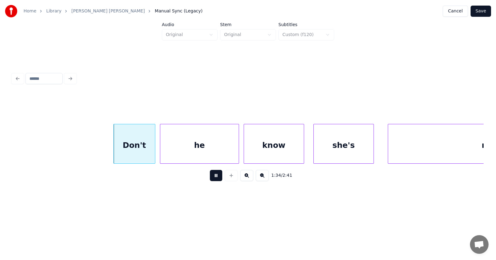
click at [211, 177] on button at bounding box center [216, 175] width 12 height 11
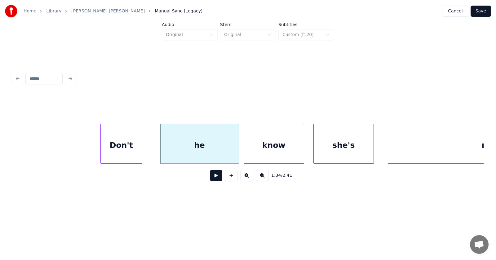
click at [132, 152] on div "Don't" at bounding box center [121, 145] width 41 height 42
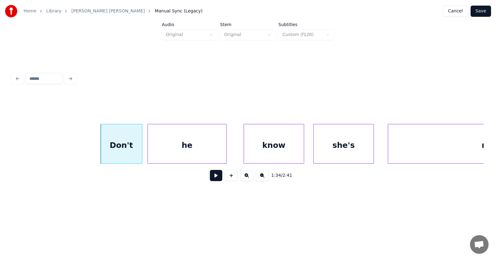
click at [166, 150] on div "he" at bounding box center [187, 145] width 78 height 42
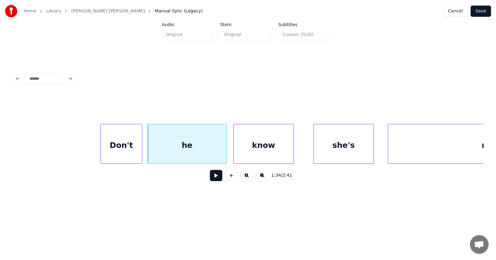
click at [255, 144] on div "know" at bounding box center [264, 145] width 60 height 42
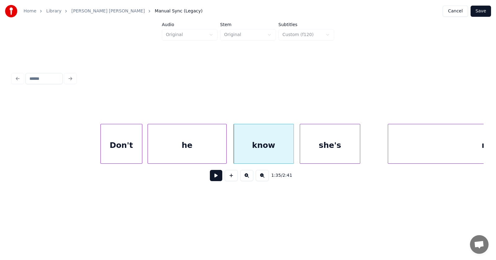
click at [330, 145] on div "she's" at bounding box center [330, 145] width 60 height 42
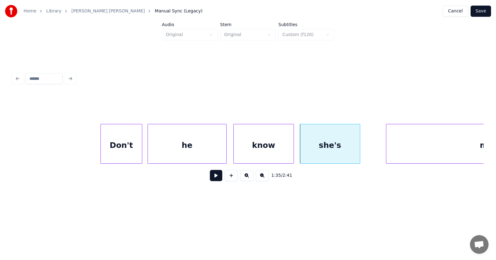
scroll to position [0, 22069]
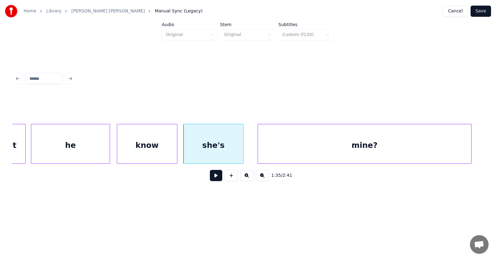
click at [392, 143] on div "mine?" at bounding box center [364, 145] width 213 height 42
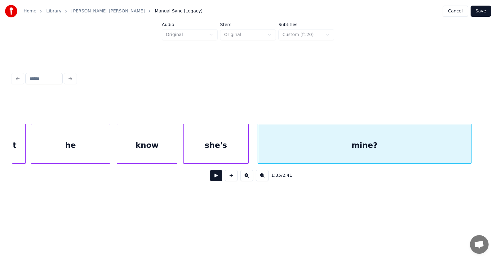
click at [248, 148] on div at bounding box center [248, 143] width 2 height 39
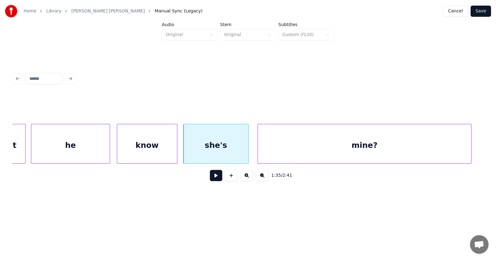
click at [213, 177] on button at bounding box center [216, 175] width 12 height 11
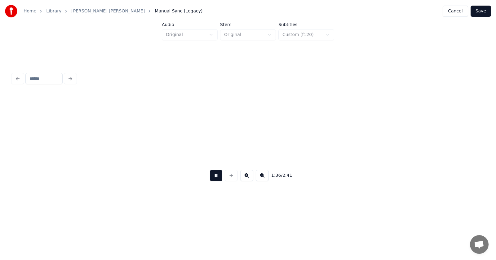
scroll to position [0, 22541]
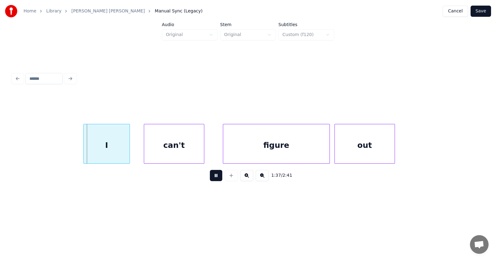
click at [213, 177] on button at bounding box center [216, 175] width 12 height 11
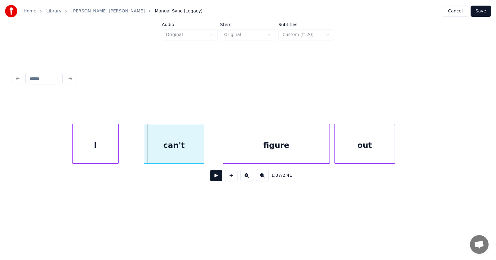
click at [99, 147] on div "I" at bounding box center [96, 145] width 46 height 42
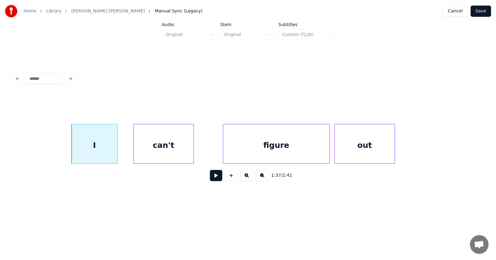
click at [163, 150] on div "can't" at bounding box center [164, 145] width 60 height 42
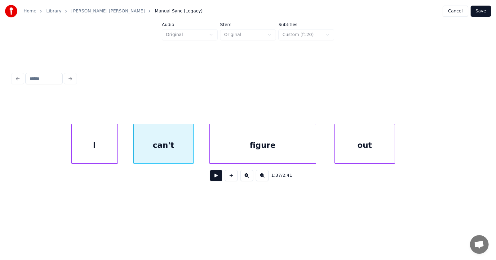
click at [234, 150] on div "figure" at bounding box center [263, 145] width 106 height 42
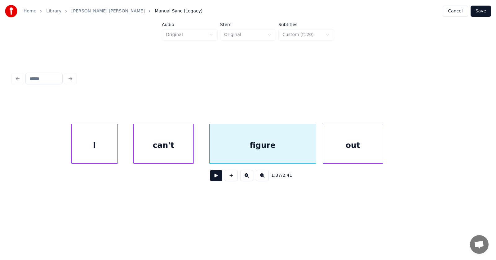
click at [336, 144] on div "out" at bounding box center [353, 145] width 60 height 42
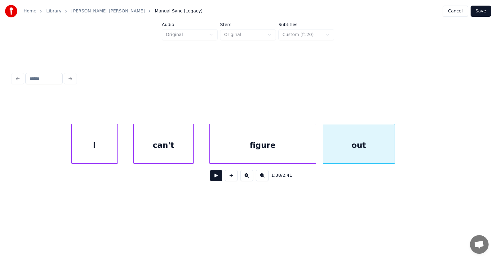
click at [395, 142] on div at bounding box center [394, 143] width 2 height 39
click at [210, 179] on button at bounding box center [216, 175] width 12 height 11
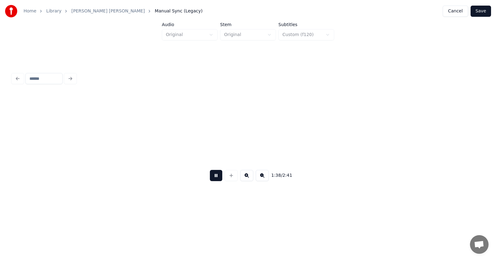
scroll to position [0, 23014]
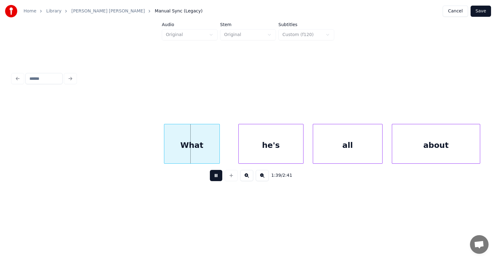
click at [210, 179] on button at bounding box center [216, 175] width 12 height 11
click at [183, 147] on div "What" at bounding box center [182, 145] width 55 height 42
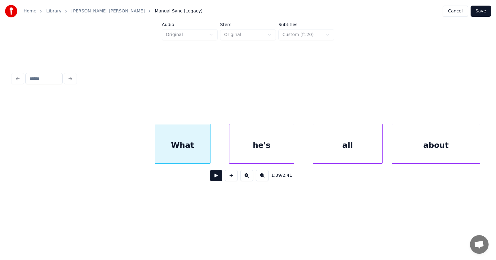
click at [254, 146] on div "he's" at bounding box center [262, 145] width 65 height 42
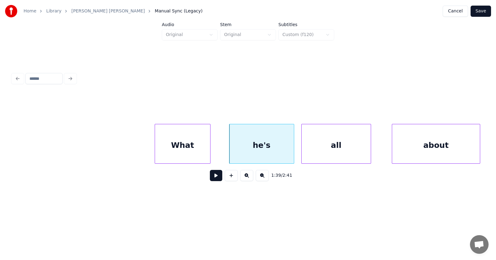
click at [320, 150] on div "all" at bounding box center [336, 145] width 69 height 42
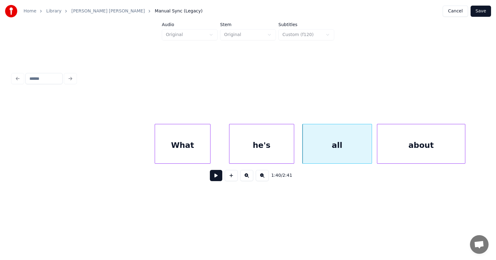
click at [413, 146] on div "about" at bounding box center [422, 145] width 88 height 42
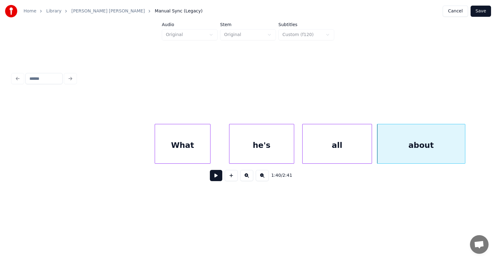
click at [213, 177] on button at bounding box center [216, 175] width 12 height 11
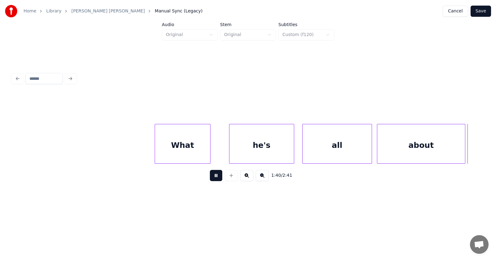
scroll to position [0, 23489]
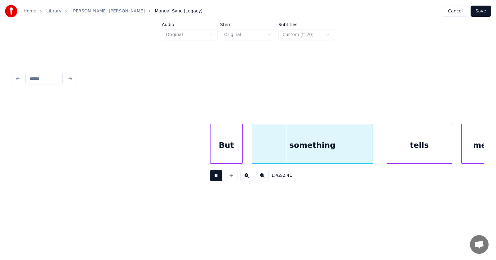
click at [213, 177] on button at bounding box center [216, 175] width 12 height 11
click at [222, 140] on div "But" at bounding box center [223, 145] width 32 height 42
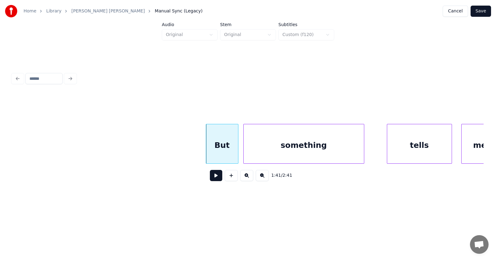
click at [258, 146] on div "something" at bounding box center [304, 145] width 120 height 42
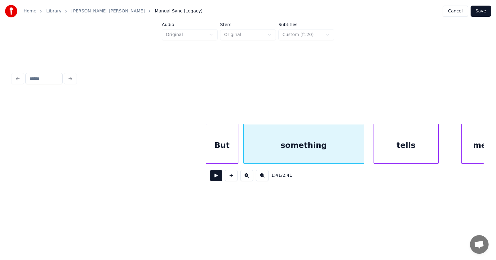
click at [392, 148] on div "tells" at bounding box center [406, 145] width 65 height 42
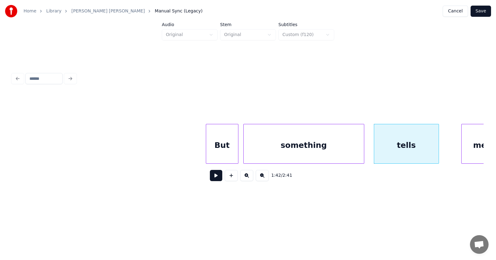
scroll to position [0, 23502]
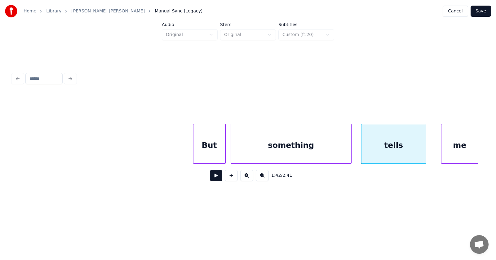
click at [464, 138] on div "me" at bounding box center [460, 145] width 37 height 42
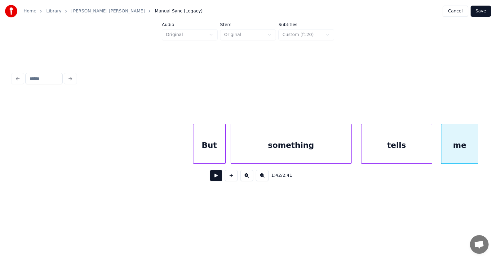
click at [430, 143] on div at bounding box center [431, 143] width 2 height 39
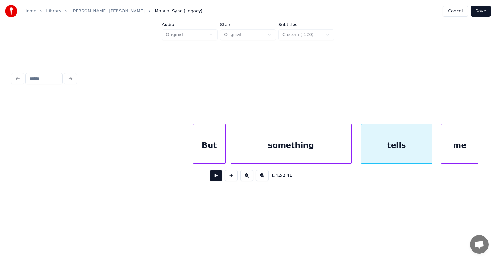
click at [213, 177] on button at bounding box center [216, 175] width 12 height 11
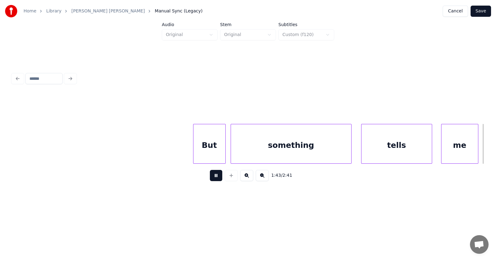
scroll to position [0, 23977]
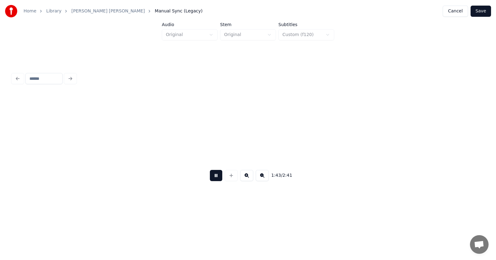
click at [213, 177] on button at bounding box center [216, 175] width 12 height 11
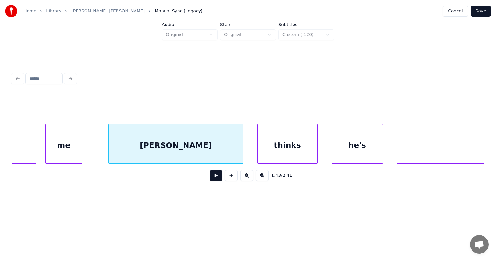
scroll to position [0, 23847]
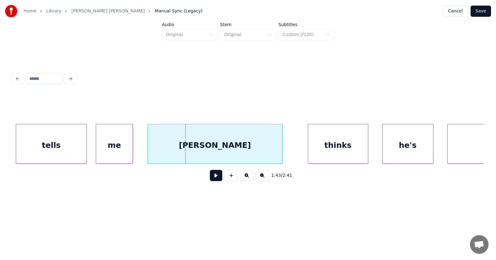
click at [231, 149] on div "[PERSON_NAME]" at bounding box center [215, 145] width 134 height 42
click at [151, 149] on div "[PERSON_NAME]" at bounding box center [216, 145] width 134 height 42
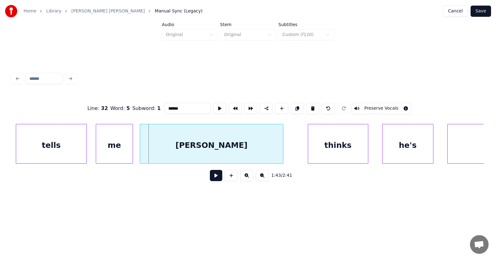
click at [141, 147] on div at bounding box center [141, 143] width 2 height 39
click at [332, 152] on div "thinks" at bounding box center [329, 145] width 60 height 42
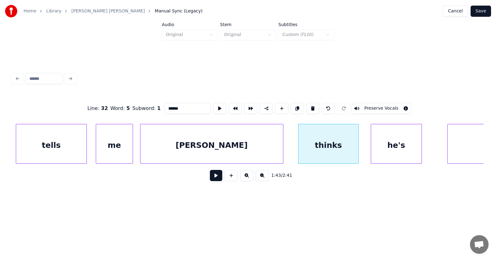
click at [393, 147] on div "he's" at bounding box center [396, 145] width 51 height 42
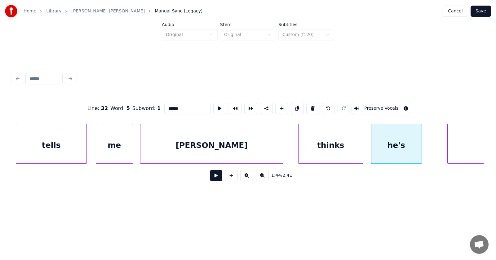
click at [363, 147] on div at bounding box center [362, 143] width 2 height 39
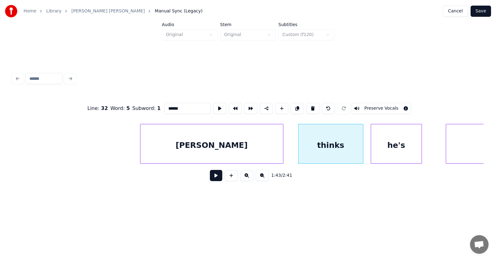
scroll to position [0, 24065]
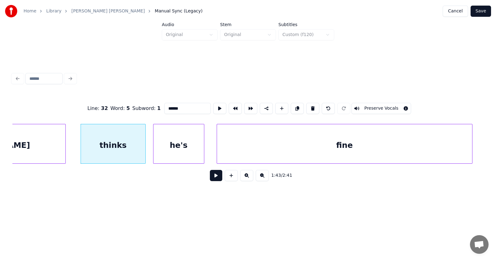
click at [442, 142] on div "fine" at bounding box center [344, 145] width 255 height 42
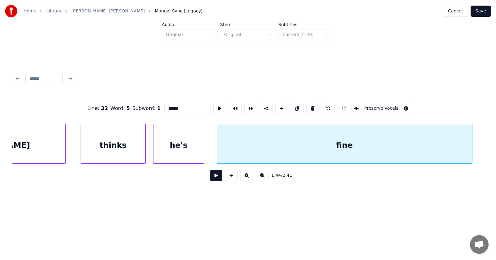
click at [212, 177] on button at bounding box center [216, 175] width 12 height 11
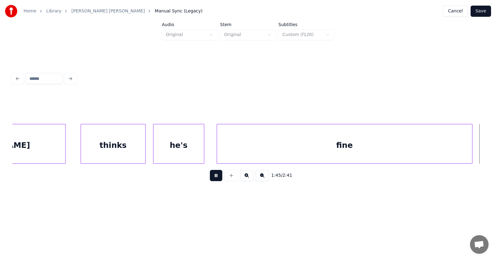
scroll to position [0, 24537]
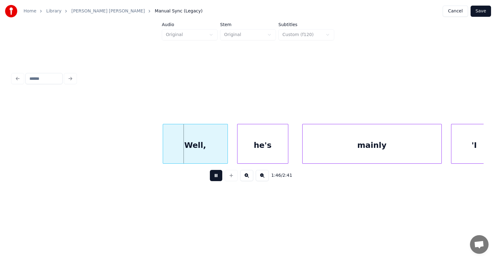
click at [212, 177] on button at bounding box center [216, 175] width 12 height 11
click at [194, 151] on div "Well," at bounding box center [190, 145] width 65 height 42
click at [251, 150] on div "he's" at bounding box center [256, 145] width 51 height 42
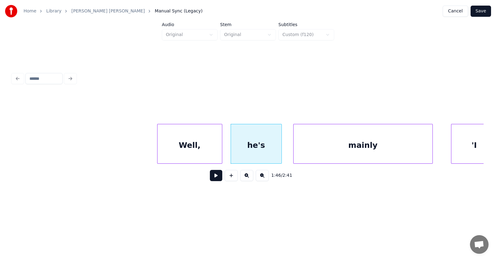
click at [339, 148] on div "mainly" at bounding box center [363, 145] width 139 height 42
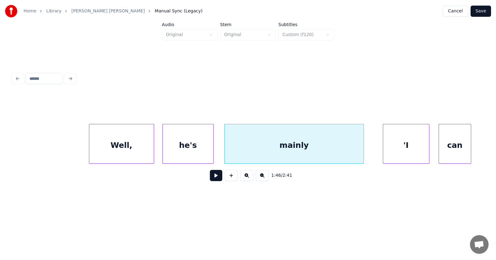
scroll to position [0, 24706]
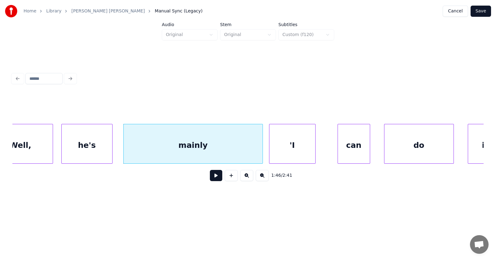
click at [297, 150] on div "'I" at bounding box center [293, 145] width 46 height 42
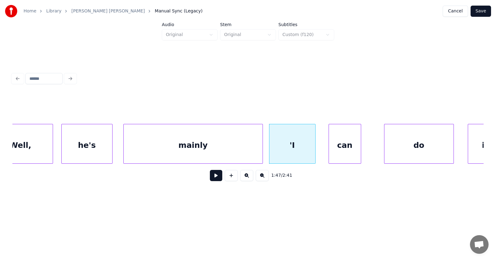
click at [349, 150] on div "can" at bounding box center [345, 145] width 32 height 42
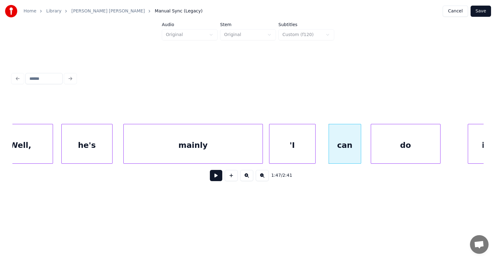
click at [397, 151] on div "do" at bounding box center [405, 145] width 69 height 42
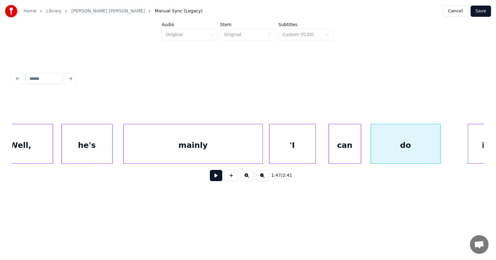
scroll to position [0, 24726]
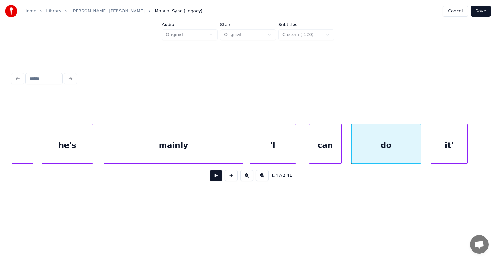
click at [455, 144] on div "it'" at bounding box center [449, 145] width 37 height 42
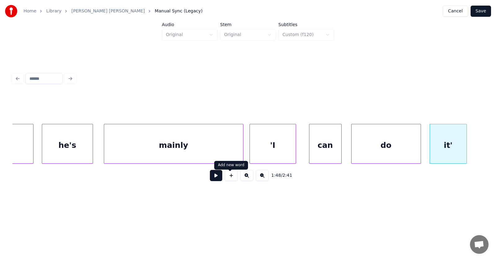
click at [214, 177] on button at bounding box center [216, 175] width 12 height 11
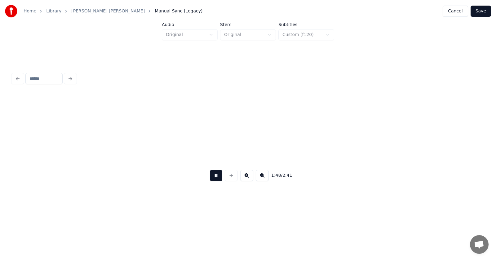
scroll to position [0, 25201]
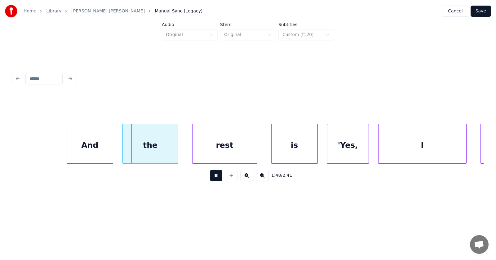
click at [214, 177] on button at bounding box center [216, 175] width 12 height 11
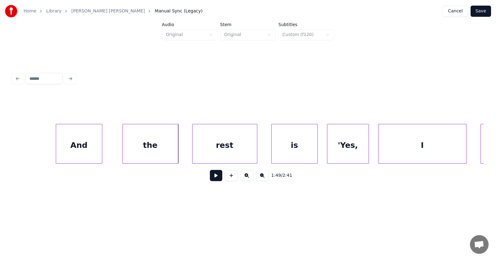
click at [90, 145] on div "And" at bounding box center [79, 145] width 46 height 42
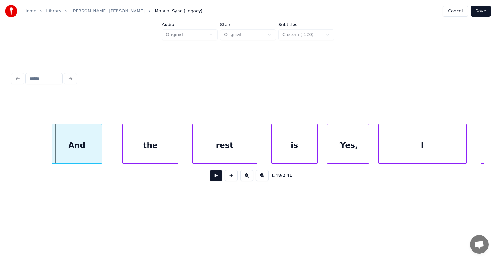
click at [52, 147] on div at bounding box center [53, 143] width 2 height 39
click at [139, 153] on div "the" at bounding box center [141, 145] width 55 height 42
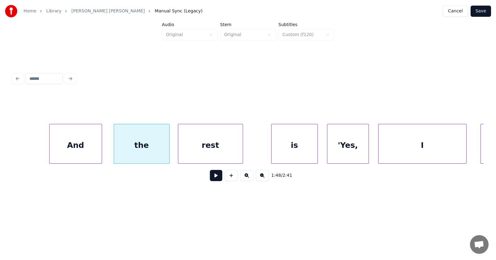
click at [199, 154] on div "rest" at bounding box center [210, 145] width 65 height 42
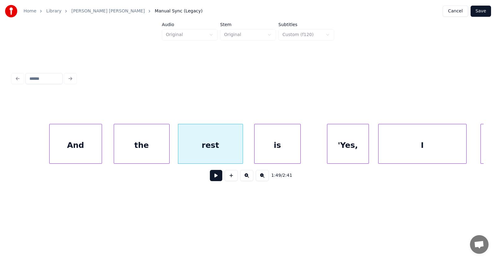
click at [285, 152] on div "is" at bounding box center [278, 145] width 46 height 42
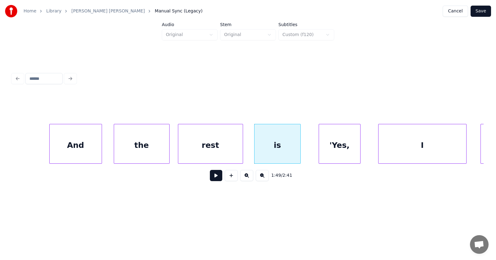
click at [346, 151] on div "'Yes," at bounding box center [339, 145] width 41 height 42
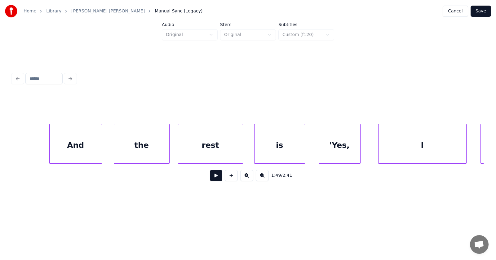
click at [304, 150] on div at bounding box center [304, 143] width 2 height 39
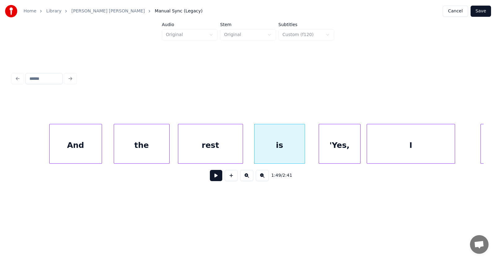
click at [394, 149] on div "I" at bounding box center [411, 145] width 88 height 42
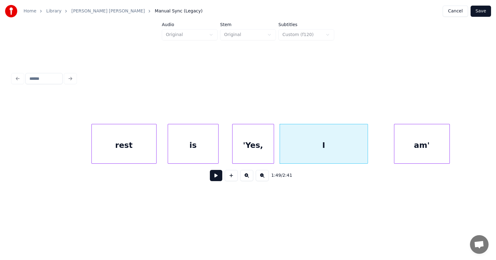
scroll to position [0, 25388]
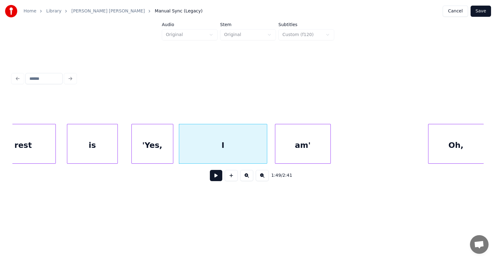
click at [299, 152] on div "am'" at bounding box center [302, 145] width 55 height 42
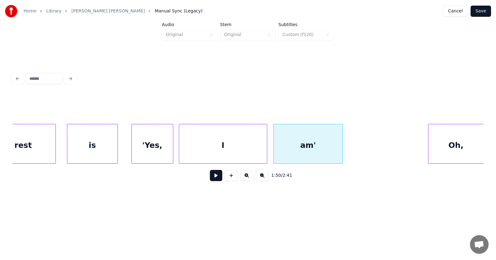
click at [343, 146] on div at bounding box center [342, 143] width 2 height 39
click at [432, 144] on div "Oh," at bounding box center [440, 145] width 55 height 42
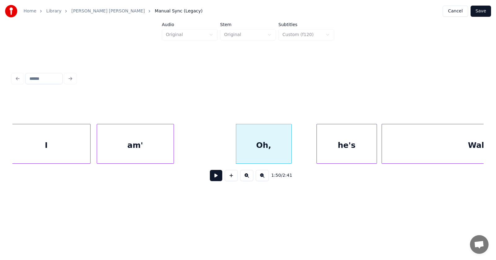
scroll to position [0, 25641]
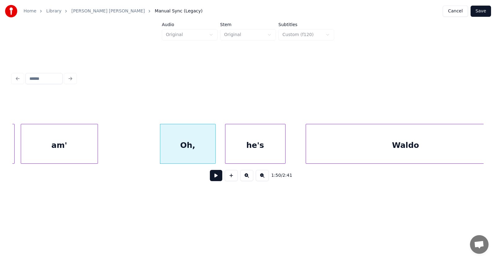
click at [262, 145] on div "he's" at bounding box center [256, 145] width 60 height 42
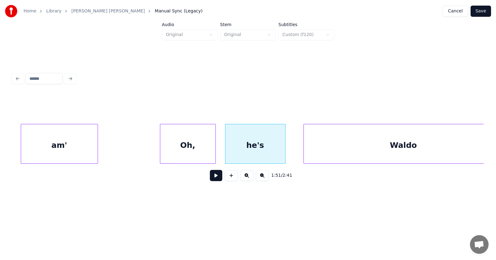
scroll to position [0, 25661]
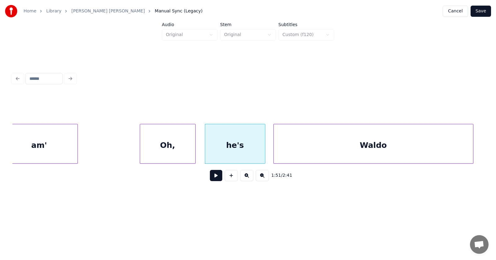
click at [326, 146] on div "Waldo" at bounding box center [373, 145] width 199 height 42
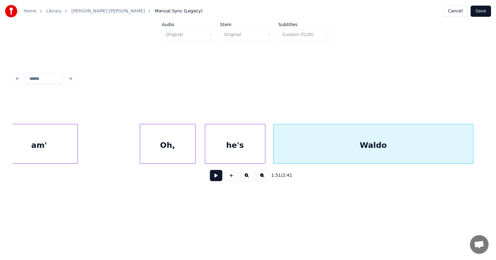
click at [211, 178] on button at bounding box center [216, 175] width 12 height 11
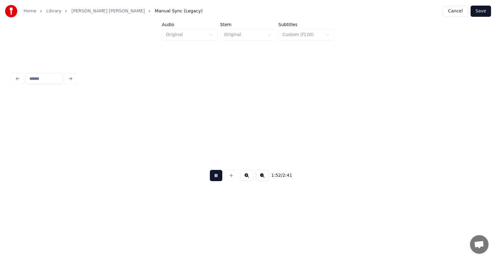
scroll to position [0, 26137]
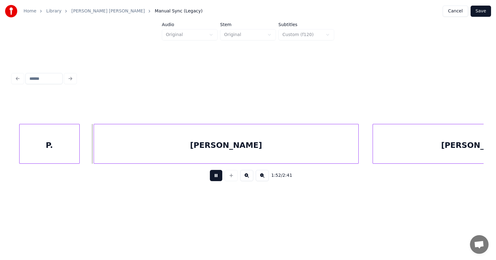
click at [211, 178] on button at bounding box center [216, 175] width 12 height 11
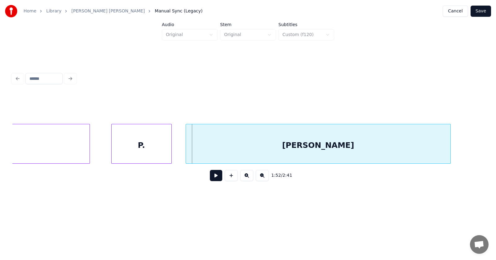
scroll to position [0, 25995]
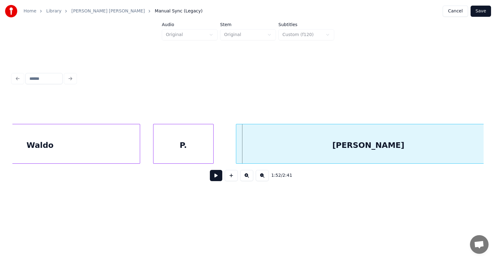
click at [208, 149] on div "P." at bounding box center [184, 145] width 60 height 42
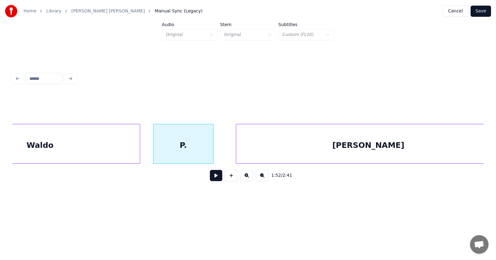
scroll to position [0, 26010]
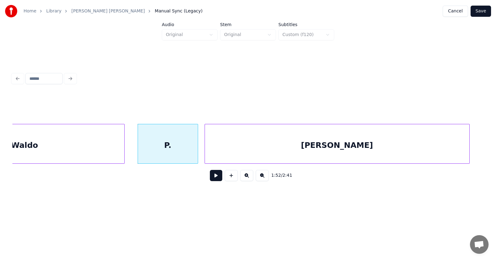
click at [251, 150] on div "[PERSON_NAME]" at bounding box center [337, 145] width 265 height 42
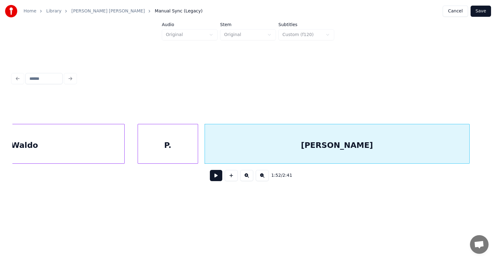
click at [213, 180] on button at bounding box center [216, 175] width 12 height 11
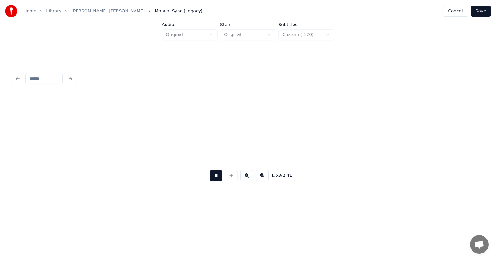
scroll to position [0, 26485]
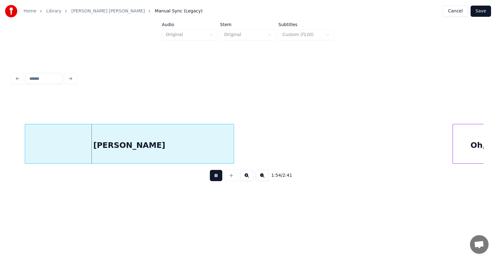
click at [213, 180] on button at bounding box center [216, 175] width 12 height 11
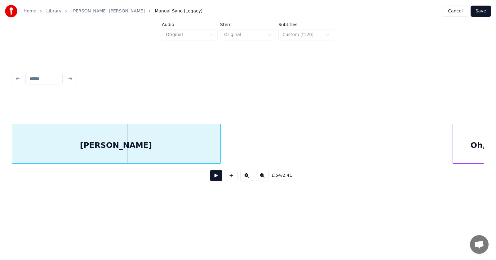
scroll to position [0, 26484]
click at [168, 145] on div "[PERSON_NAME]" at bounding box center [117, 145] width 209 height 42
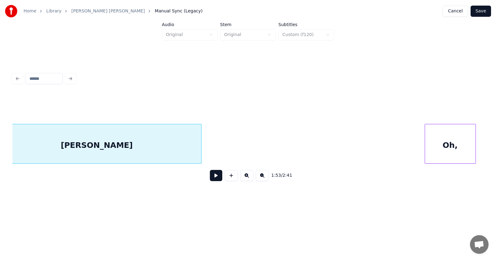
click at [460, 142] on div "Oh," at bounding box center [450, 145] width 51 height 42
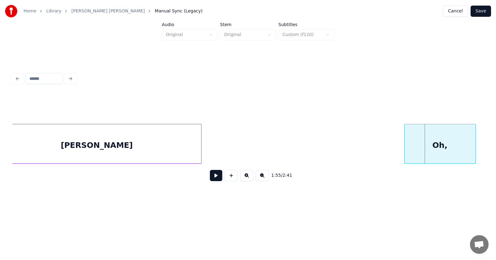
click at [405, 147] on div at bounding box center [406, 143] width 2 height 39
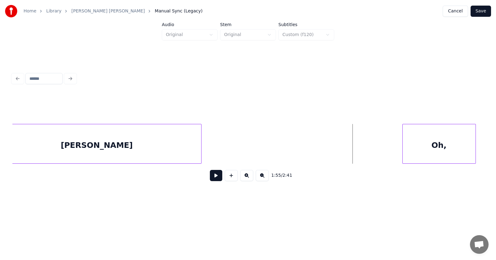
click at [403, 145] on div at bounding box center [404, 143] width 2 height 39
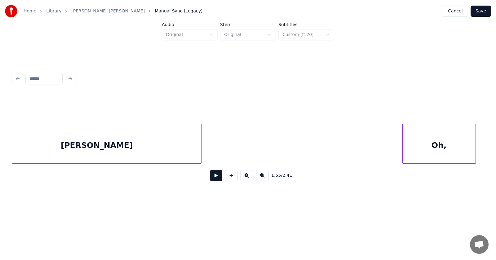
click at [212, 177] on button at bounding box center [216, 175] width 12 height 11
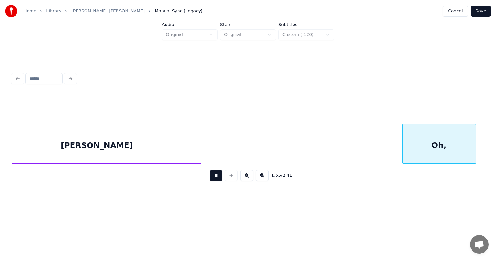
scroll to position [0, 26977]
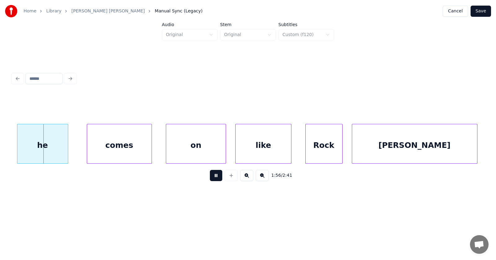
click at [212, 177] on button at bounding box center [216, 175] width 12 height 11
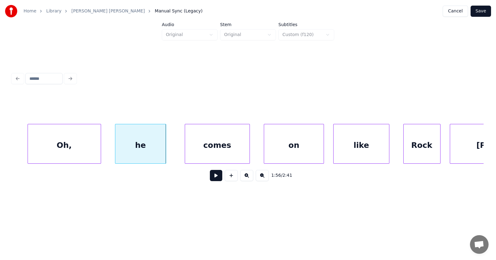
scroll to position [0, 26829]
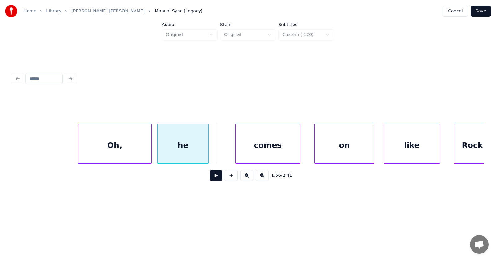
click at [192, 149] on div "he" at bounding box center [183, 145] width 51 height 42
click at [241, 151] on div "comes" at bounding box center [252, 145] width 65 height 42
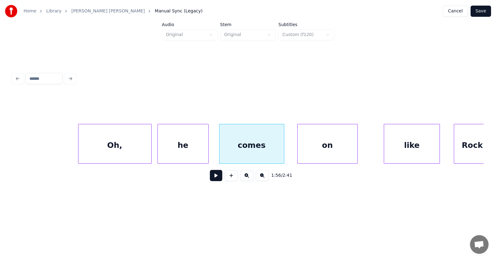
click at [308, 151] on div "on" at bounding box center [328, 145] width 60 height 42
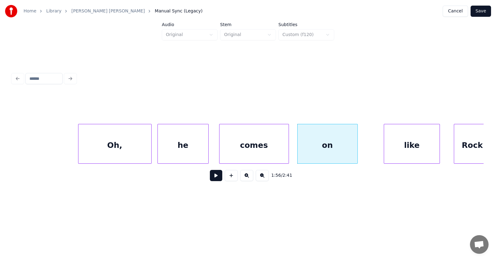
click at [289, 150] on div at bounding box center [288, 143] width 2 height 39
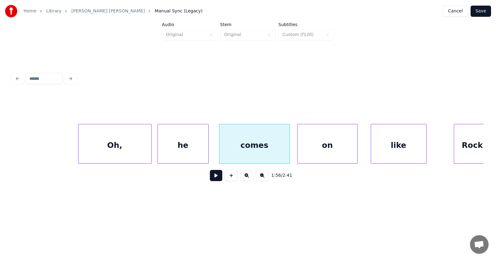
click at [409, 151] on div "like" at bounding box center [398, 145] width 55 height 42
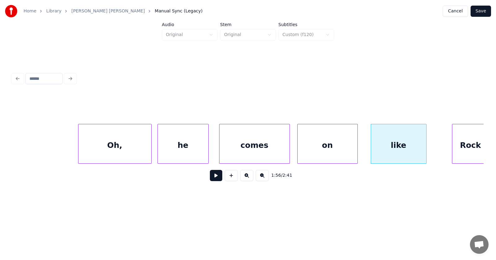
scroll to position [0, 26834]
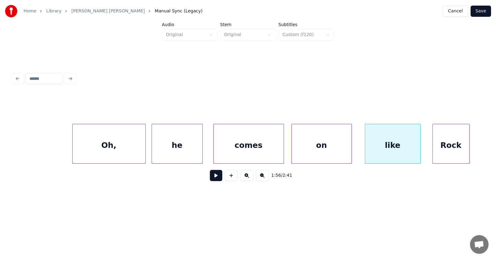
click at [448, 144] on div "Rock" at bounding box center [451, 145] width 37 height 42
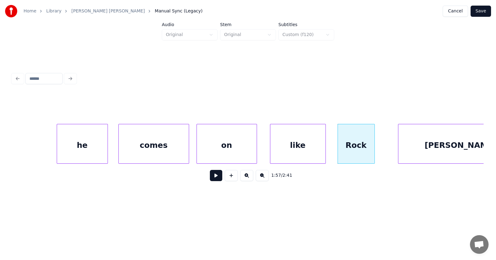
scroll to position [0, 26969]
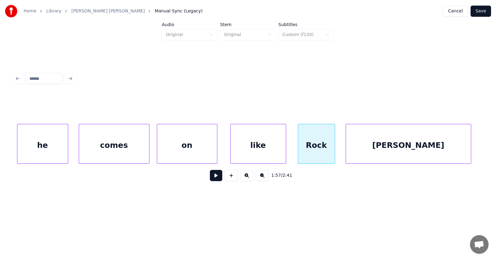
click at [406, 146] on div "[PERSON_NAME]" at bounding box center [408, 145] width 125 height 42
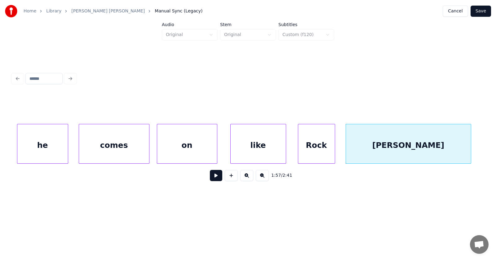
click at [177, 148] on div "on" at bounding box center [187, 145] width 60 height 42
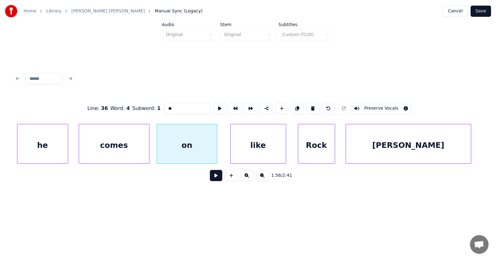
click at [211, 179] on button at bounding box center [216, 175] width 12 height 11
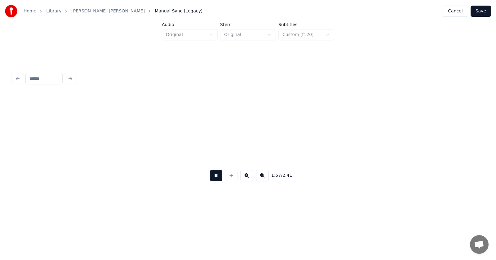
scroll to position [0, 27442]
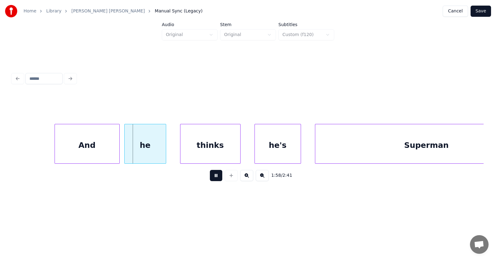
click at [211, 179] on button at bounding box center [216, 175] width 12 height 11
click at [88, 144] on div "And" at bounding box center [75, 145] width 65 height 42
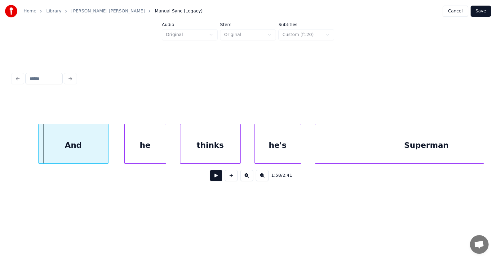
click at [40, 142] on div at bounding box center [40, 143] width 2 height 39
click at [124, 145] on div "he" at bounding box center [134, 145] width 41 height 42
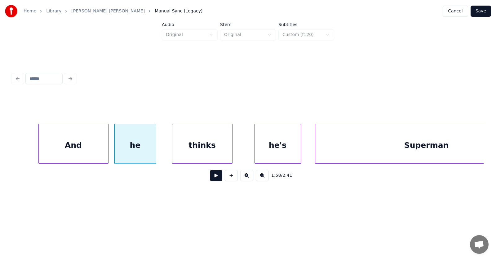
click at [209, 149] on div "thinks" at bounding box center [202, 145] width 60 height 42
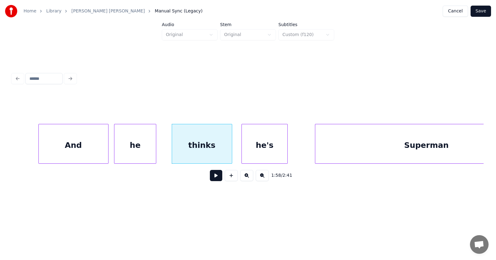
click at [262, 149] on div "he's" at bounding box center [265, 145] width 46 height 42
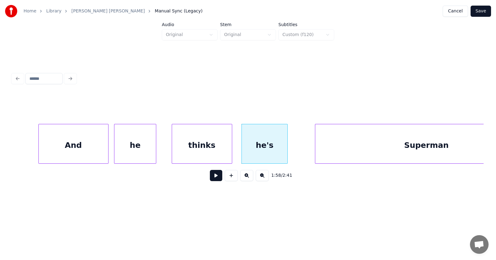
scroll to position [0, 27495]
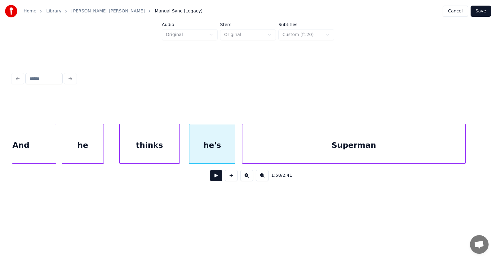
click at [323, 145] on div "Superman" at bounding box center [354, 145] width 223 height 42
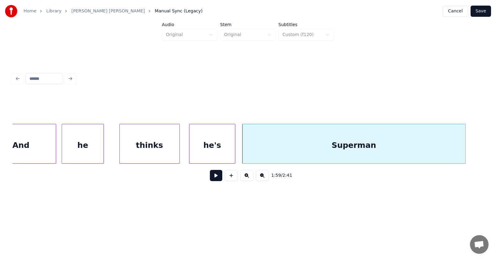
click at [213, 179] on button at bounding box center [216, 175] width 12 height 11
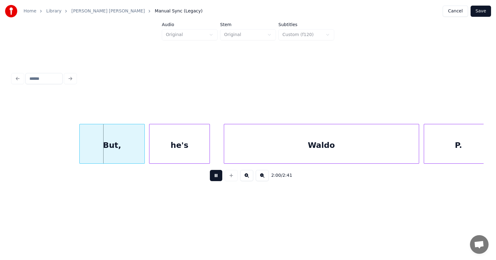
click at [213, 179] on button at bounding box center [216, 175] width 12 height 11
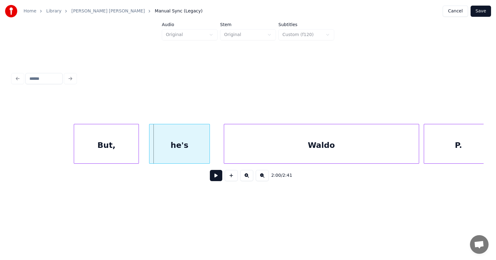
click at [121, 146] on div "But," at bounding box center [106, 145] width 65 height 42
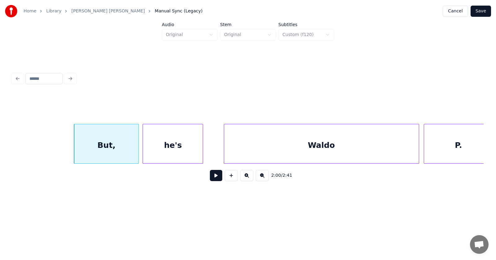
click at [171, 148] on div "he's" at bounding box center [173, 145] width 60 height 42
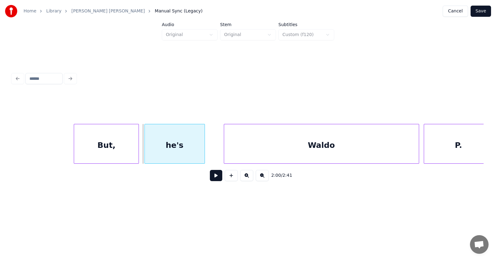
click at [182, 150] on div "he's" at bounding box center [175, 145] width 60 height 42
click at [233, 149] on div "Waldo" at bounding box center [312, 145] width 195 height 42
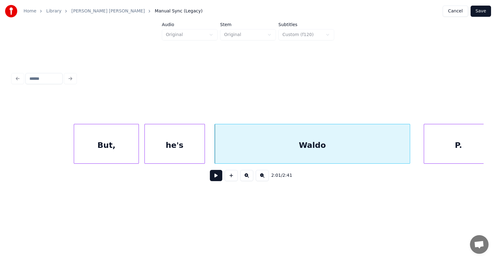
scroll to position [0, 27975]
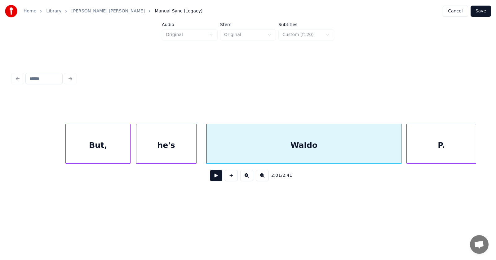
click at [436, 142] on div "P." at bounding box center [441, 145] width 69 height 42
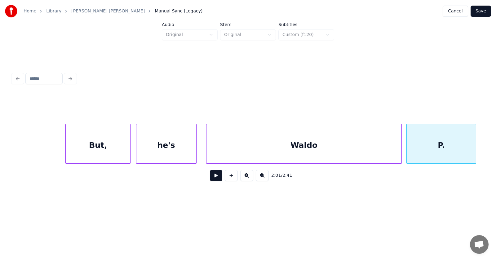
click at [213, 177] on button at bounding box center [216, 175] width 12 height 11
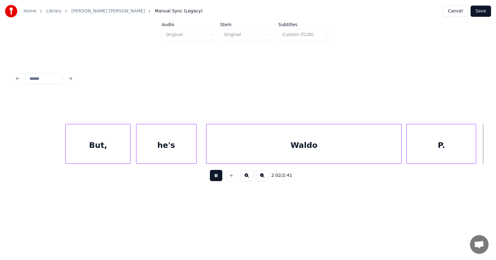
scroll to position [0, 28448]
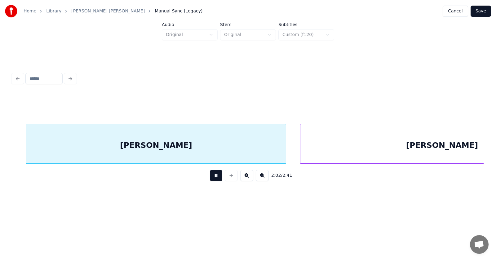
click at [214, 176] on button at bounding box center [216, 175] width 12 height 11
click at [190, 137] on div "[PERSON_NAME]" at bounding box center [156, 145] width 260 height 42
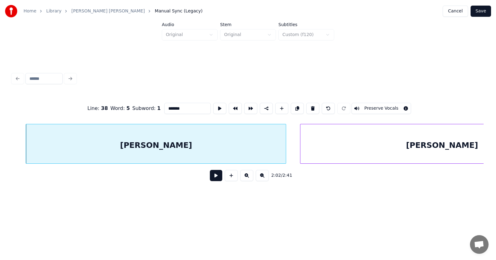
click at [190, 137] on div "[PERSON_NAME]" at bounding box center [156, 145] width 260 height 42
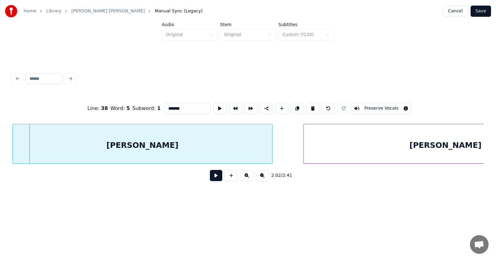
scroll to position [0, 28444]
click at [183, 142] on div "[PERSON_NAME]" at bounding box center [143, 145] width 260 height 42
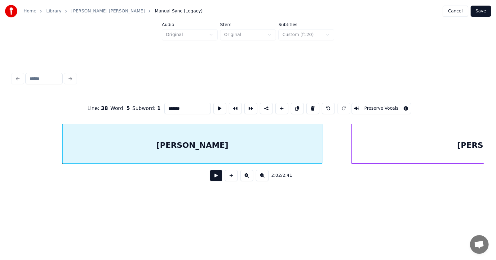
scroll to position [0, 28547]
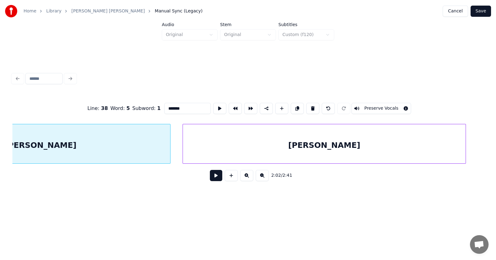
click at [360, 147] on div "[PERSON_NAME]" at bounding box center [324, 145] width 283 height 42
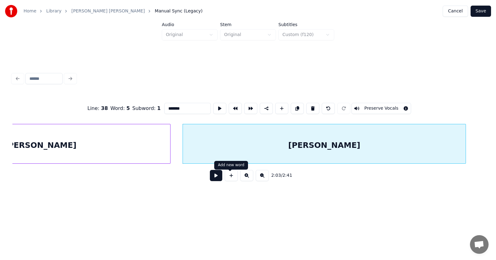
click at [213, 178] on button at bounding box center [216, 175] width 12 height 11
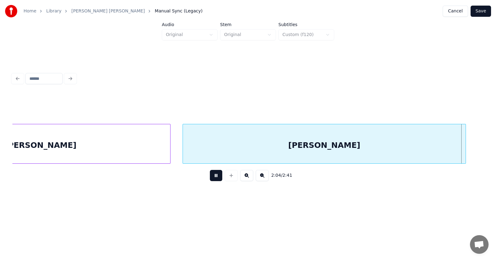
click at [213, 178] on button at bounding box center [216, 175] width 12 height 11
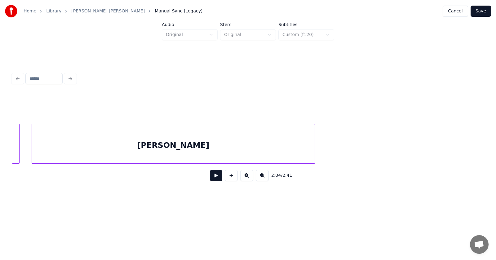
scroll to position [0, 28647]
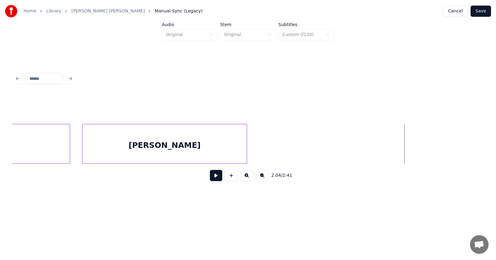
click at [245, 151] on div at bounding box center [246, 143] width 2 height 39
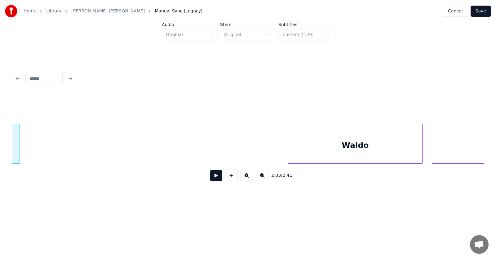
scroll to position [0, 28900]
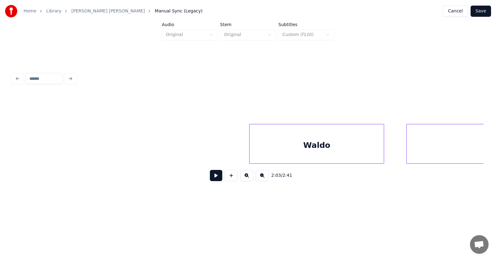
click at [338, 151] on div "Waldo" at bounding box center [317, 145] width 134 height 42
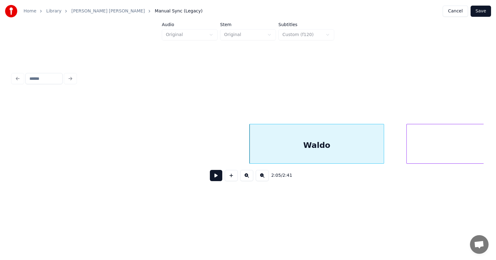
scroll to position [0, 29212]
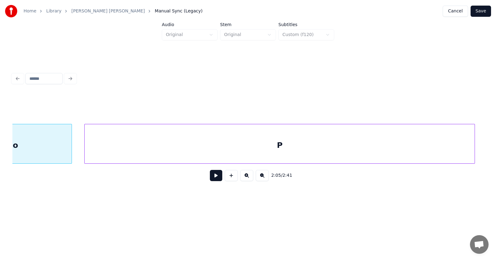
click at [420, 148] on div "P" at bounding box center [280, 145] width 390 height 42
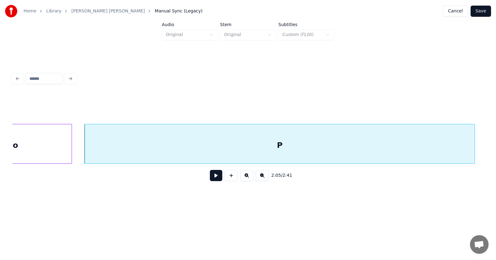
click at [210, 177] on button at bounding box center [216, 175] width 12 height 11
click at [212, 179] on button at bounding box center [216, 175] width 12 height 11
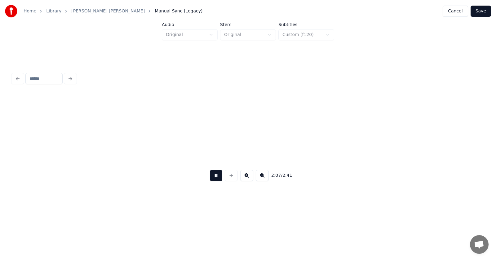
scroll to position [0, 29686]
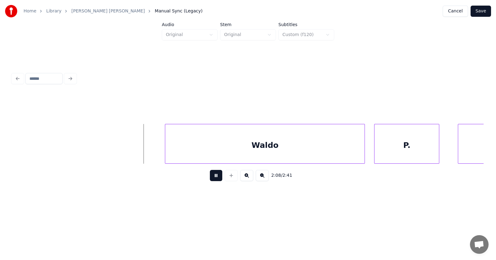
click at [212, 178] on button at bounding box center [216, 175] width 12 height 11
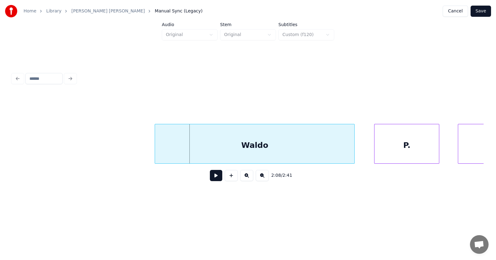
click at [246, 145] on div "Waldo" at bounding box center [254, 145] width 199 height 42
click at [383, 149] on div "P." at bounding box center [397, 145] width 65 height 42
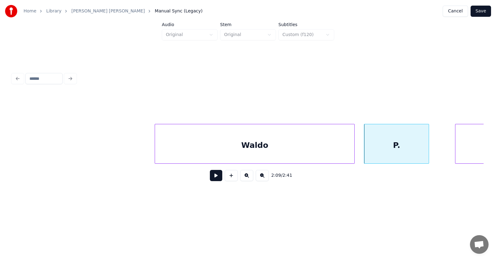
scroll to position [0, 29920]
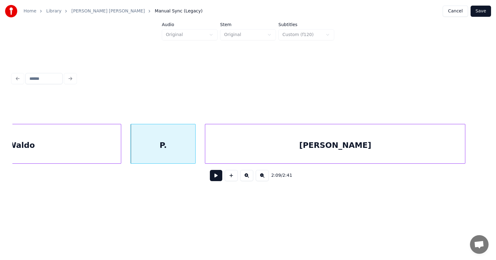
click at [455, 150] on div "[PERSON_NAME]" at bounding box center [335, 145] width 260 height 42
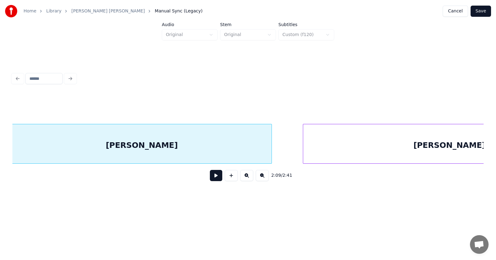
scroll to position [0, 30227]
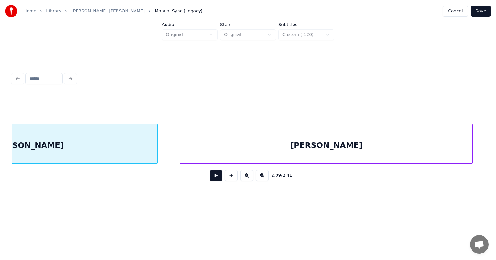
click at [388, 153] on div "[PERSON_NAME]" at bounding box center [326, 145] width 293 height 42
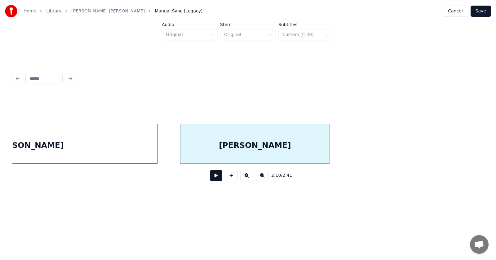
click at [329, 153] on div at bounding box center [329, 143] width 2 height 39
click at [210, 177] on button at bounding box center [216, 175] width 12 height 11
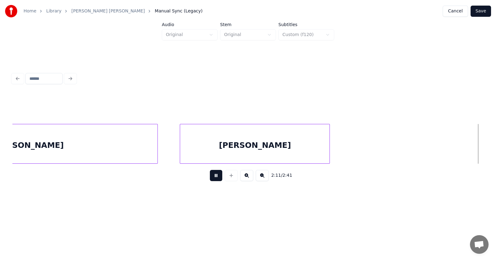
scroll to position [0, 30698]
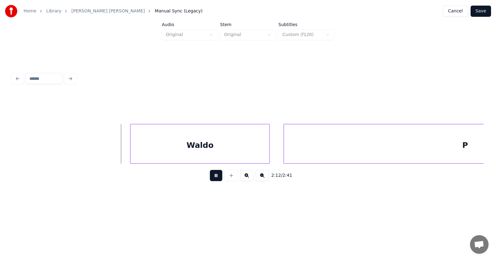
click at [210, 177] on button at bounding box center [216, 175] width 12 height 11
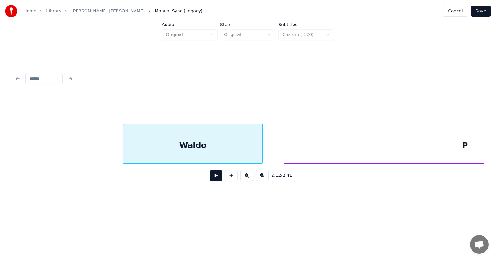
click at [194, 149] on div "Waldo" at bounding box center [192, 145] width 139 height 42
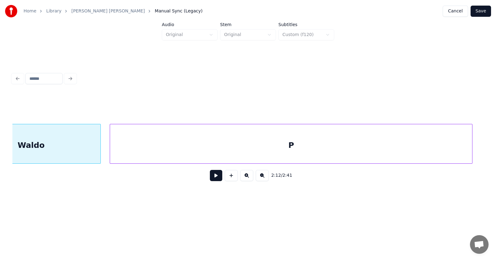
click at [297, 148] on div "P" at bounding box center [291, 145] width 362 height 42
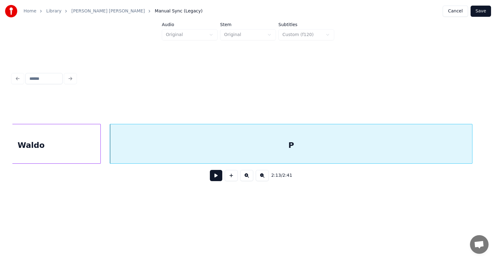
click at [215, 178] on button at bounding box center [216, 175] width 12 height 11
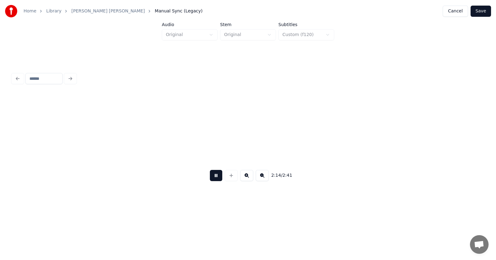
scroll to position [0, 31332]
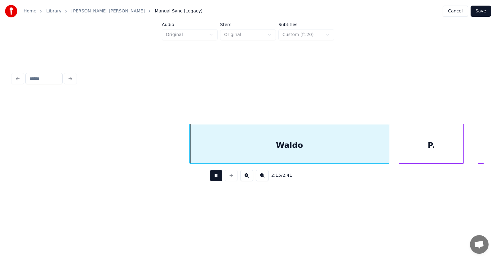
click at [215, 178] on button at bounding box center [216, 175] width 12 height 11
click at [249, 146] on div "Waldo" at bounding box center [282, 145] width 199 height 42
click at [443, 146] on div "P." at bounding box center [425, 145] width 65 height 42
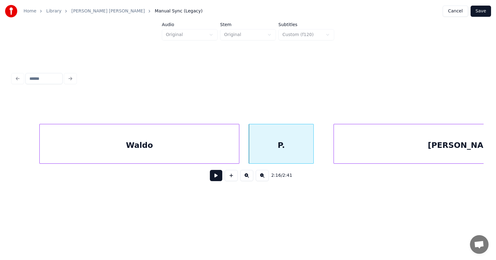
scroll to position [0, 31586]
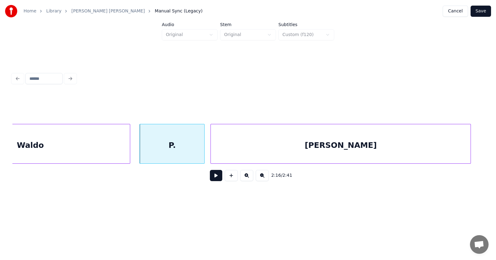
click at [383, 153] on div "[PERSON_NAME]" at bounding box center [341, 145] width 260 height 42
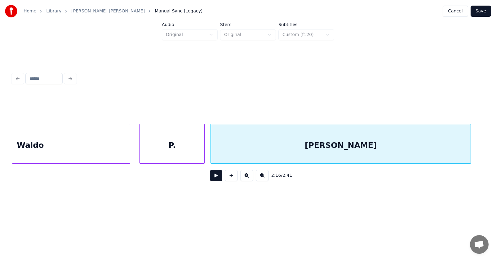
click at [213, 179] on button at bounding box center [216, 175] width 12 height 11
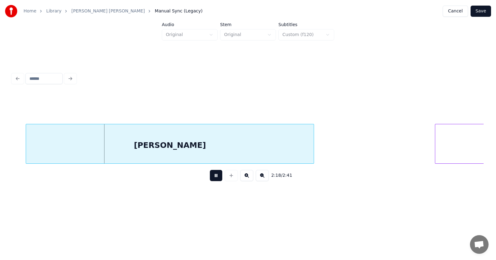
click at [213, 179] on button at bounding box center [216, 175] width 12 height 11
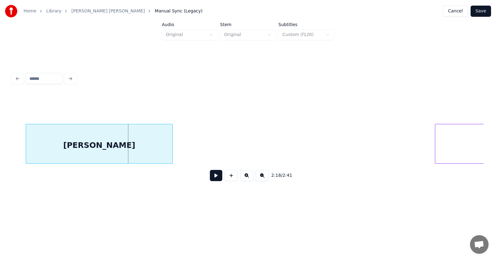
click at [172, 151] on div at bounding box center [172, 143] width 2 height 39
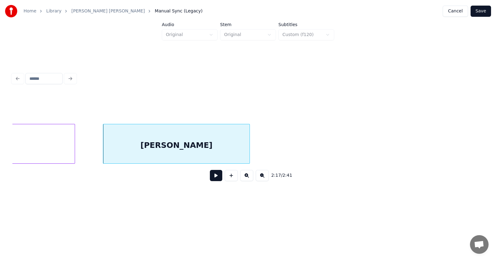
scroll to position [0, 31881]
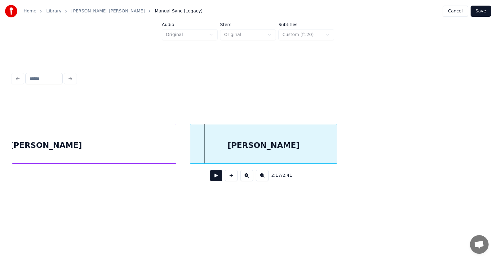
click at [296, 144] on div "[PERSON_NAME]" at bounding box center [263, 145] width 146 height 42
click at [213, 180] on button at bounding box center [216, 175] width 12 height 11
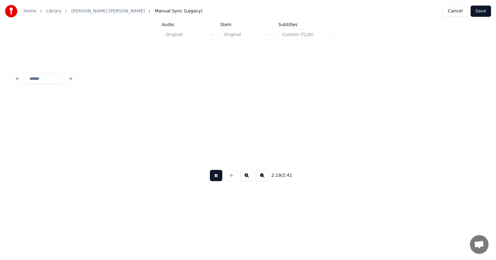
scroll to position [0, 32353]
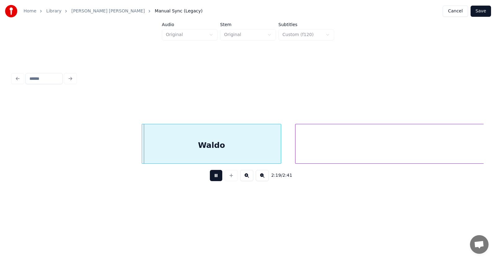
click at [213, 180] on button at bounding box center [216, 175] width 12 height 11
click at [228, 148] on div "Waldo" at bounding box center [205, 145] width 139 height 42
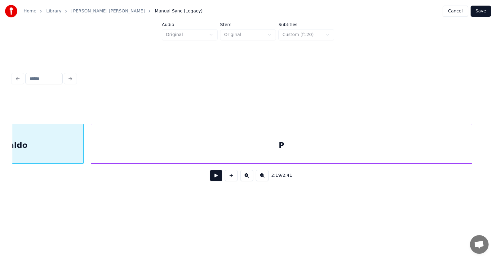
click at [318, 148] on div "P" at bounding box center [281, 145] width 381 height 42
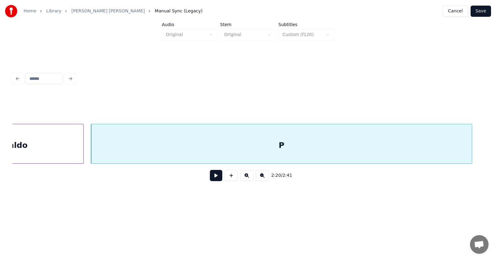
click at [210, 180] on button at bounding box center [216, 175] width 12 height 11
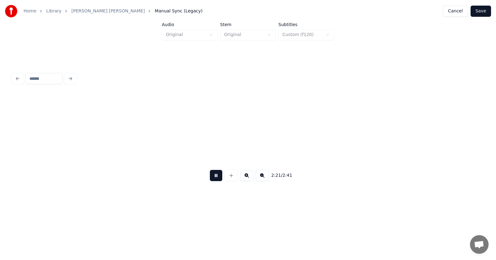
scroll to position [0, 33018]
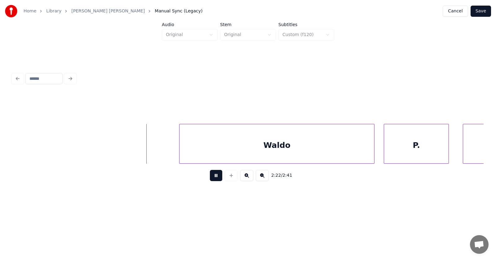
click at [210, 180] on button at bounding box center [216, 175] width 12 height 11
click at [268, 146] on div "Waldo" at bounding box center [264, 145] width 195 height 42
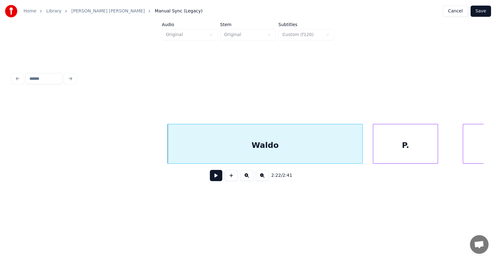
click at [385, 151] on div "P." at bounding box center [406, 145] width 65 height 42
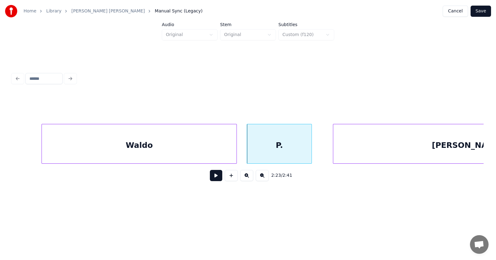
scroll to position [0, 33266]
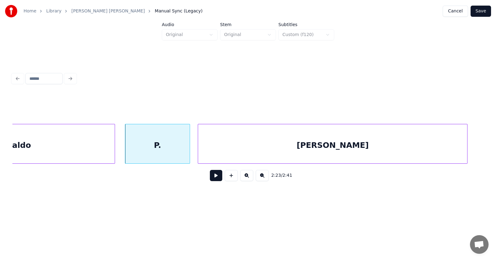
click at [380, 148] on div "[PERSON_NAME]" at bounding box center [332, 145] width 269 height 42
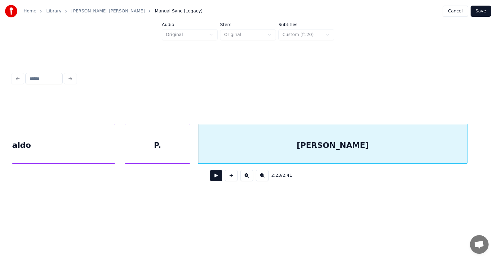
click at [212, 179] on button at bounding box center [216, 175] width 12 height 11
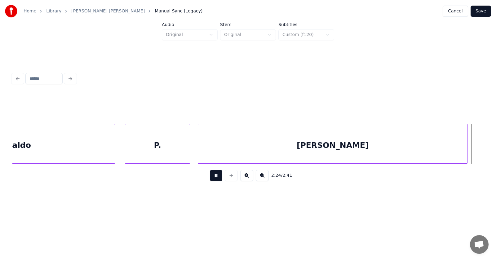
scroll to position [0, 33741]
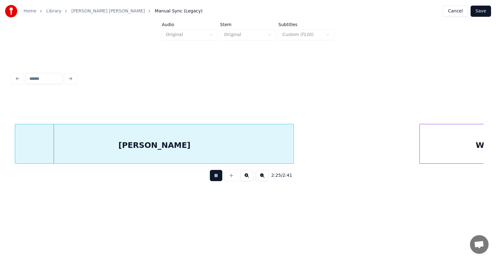
click at [212, 179] on button at bounding box center [216, 175] width 12 height 11
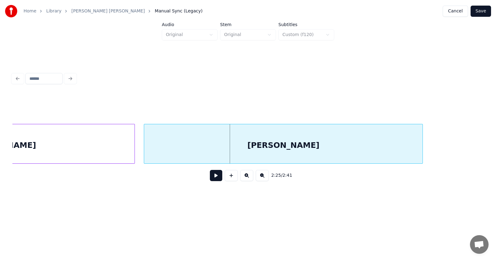
click at [338, 144] on div "[PERSON_NAME]" at bounding box center [283, 145] width 279 height 42
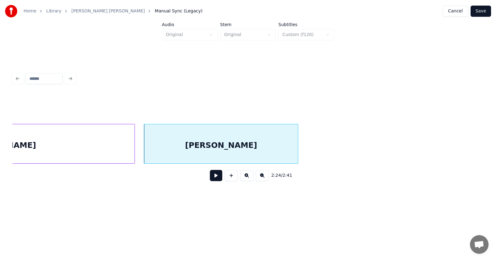
click at [297, 149] on div at bounding box center [297, 143] width 2 height 39
click at [213, 180] on button at bounding box center [216, 175] width 12 height 11
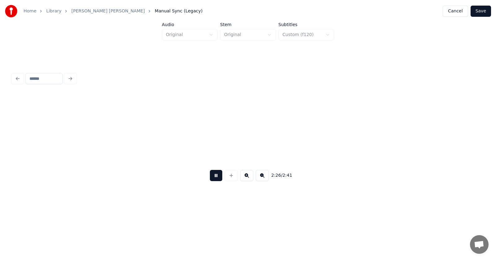
scroll to position [0, 34071]
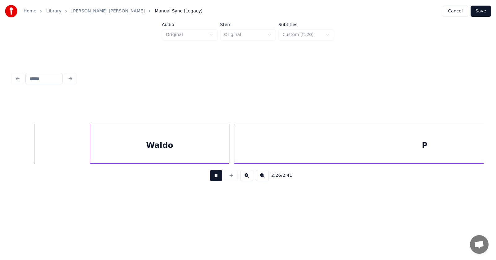
click at [213, 180] on button at bounding box center [216, 175] width 12 height 11
click at [181, 149] on div "Waldo" at bounding box center [153, 145] width 139 height 42
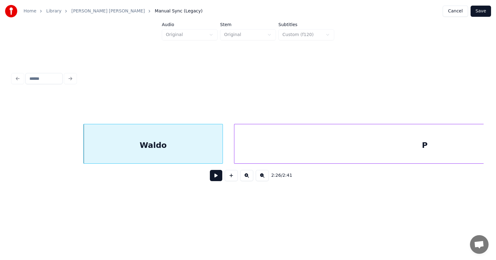
scroll to position [0, 34201]
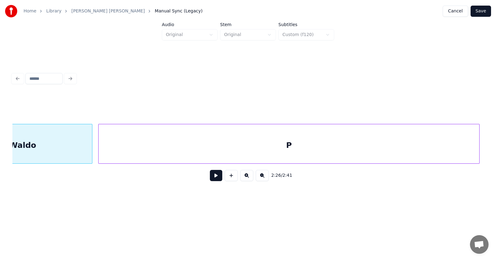
click at [253, 144] on div "P" at bounding box center [289, 145] width 381 height 42
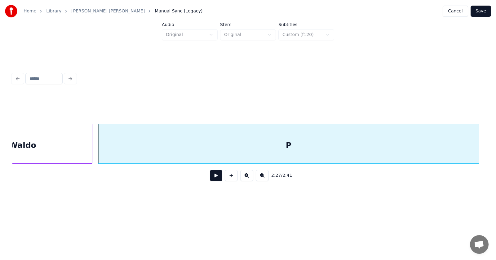
click at [212, 177] on button at bounding box center [216, 175] width 12 height 11
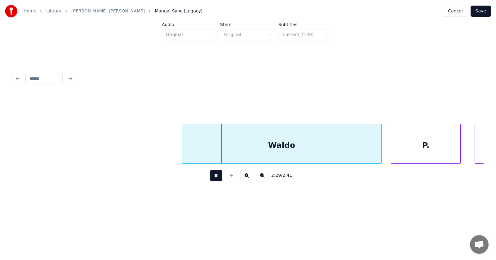
click at [212, 177] on button at bounding box center [216, 175] width 12 height 11
click at [251, 154] on div "Waldo" at bounding box center [272, 145] width 199 height 42
click at [395, 152] on div "P." at bounding box center [416, 145] width 69 height 42
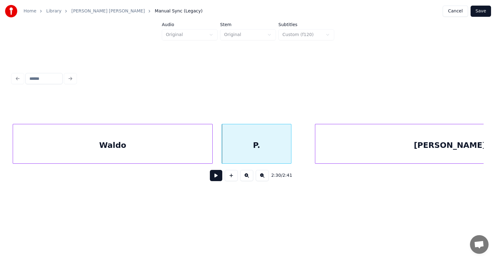
scroll to position [0, 34936]
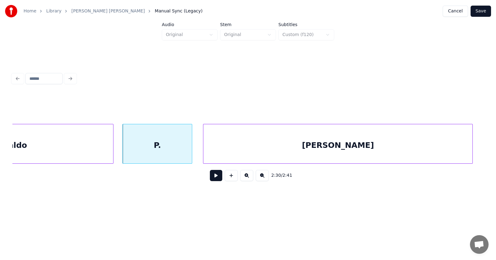
click at [398, 149] on div "[PERSON_NAME]" at bounding box center [338, 145] width 269 height 42
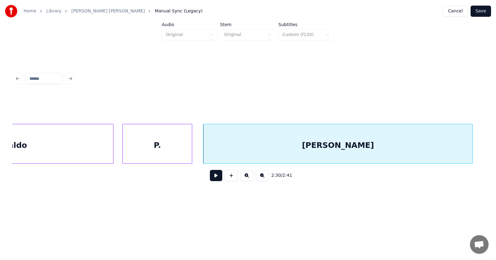
click at [210, 177] on button at bounding box center [216, 175] width 12 height 11
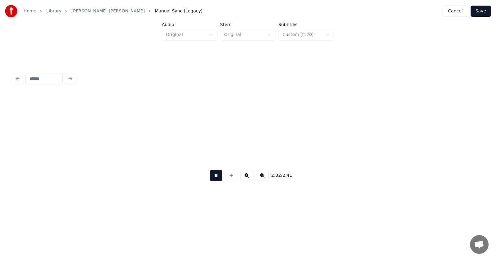
scroll to position [0, 35409]
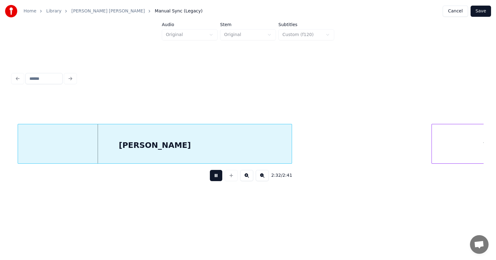
click at [210, 176] on button at bounding box center [216, 175] width 12 height 11
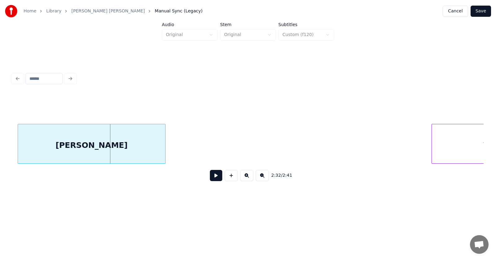
click at [163, 145] on div at bounding box center [164, 143] width 2 height 39
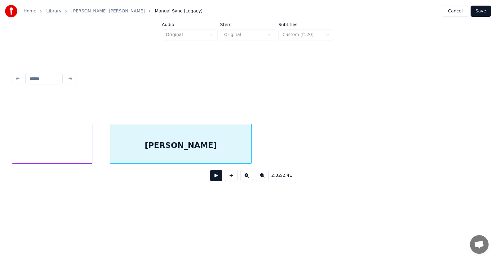
scroll to position [0, 35266]
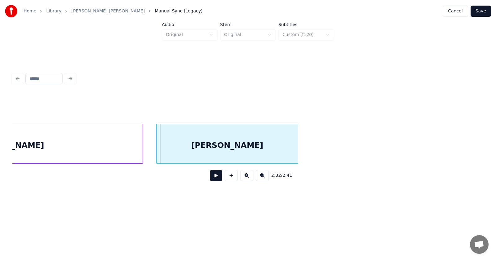
click at [267, 148] on div "[PERSON_NAME]" at bounding box center [227, 145] width 141 height 42
click at [214, 177] on button at bounding box center [216, 175] width 12 height 11
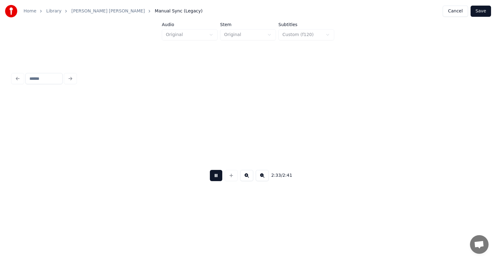
scroll to position [0, 35738]
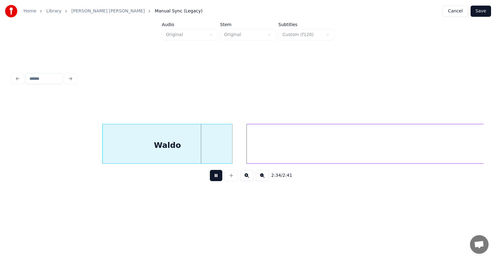
click at [214, 177] on button at bounding box center [216, 175] width 12 height 11
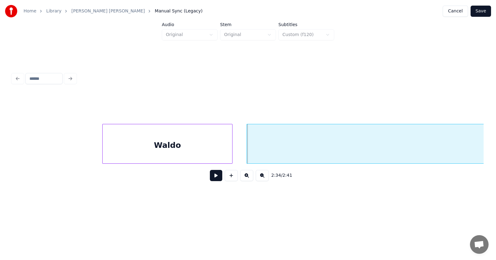
click at [186, 146] on div "Waldo" at bounding box center [168, 145] width 130 height 42
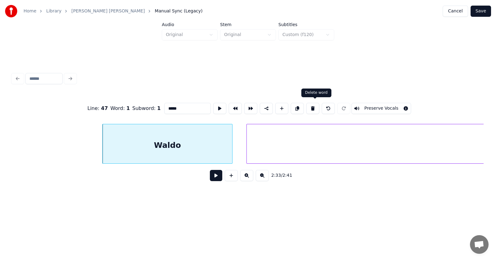
click at [314, 106] on button at bounding box center [313, 108] width 13 height 11
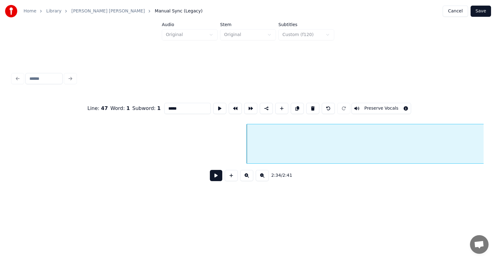
click at [315, 107] on button at bounding box center [313, 108] width 13 height 11
type input "*****"
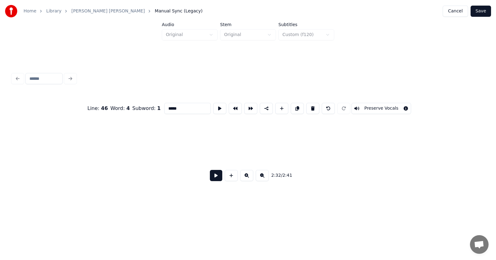
scroll to position [0, 36959]
click at [483, 13] on button "Save" at bounding box center [481, 11] width 20 height 11
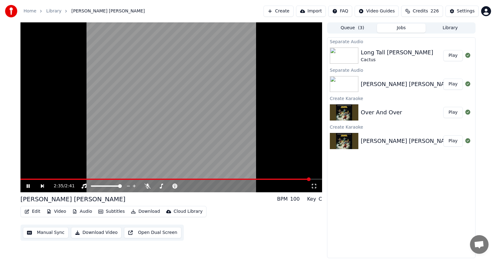
click at [27, 185] on icon at bounding box center [28, 186] width 3 height 4
click at [33, 212] on button "Edit" at bounding box center [32, 211] width 21 height 9
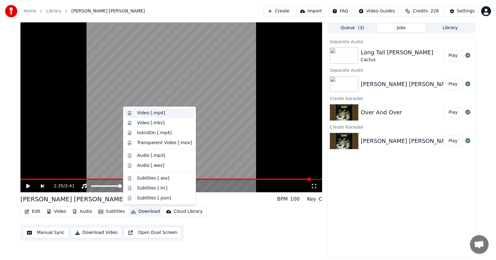
click at [143, 113] on div "Video [.mp4]" at bounding box center [151, 113] width 28 height 6
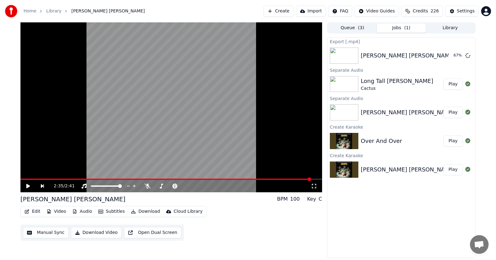
click at [454, 141] on button "Play" at bounding box center [454, 140] width 20 height 11
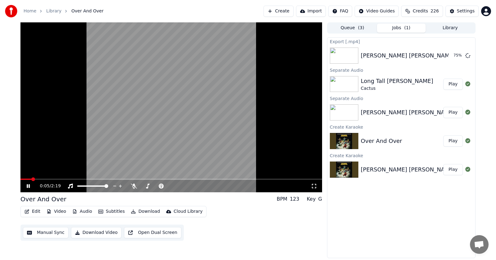
click at [28, 185] on icon at bounding box center [28, 186] width 3 height 4
click at [23, 178] on span at bounding box center [25, 179] width 4 height 4
